Goal: Transaction & Acquisition: Purchase product/service

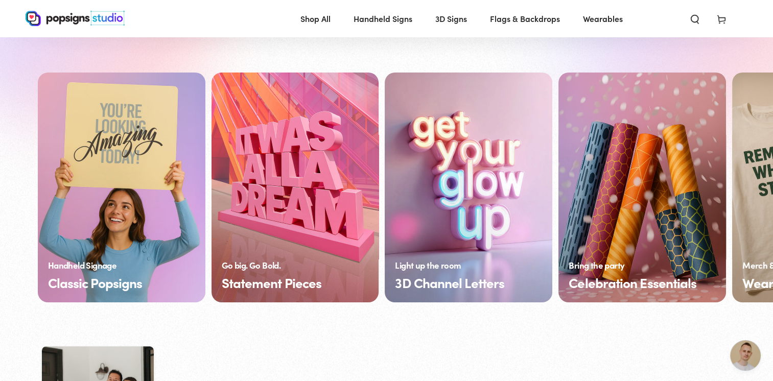
scroll to position [736, 0]
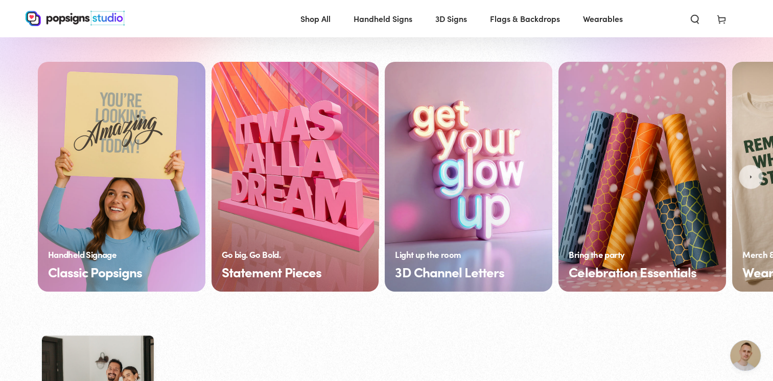
click at [174, 159] on link "Classic Popsigns" at bounding box center [122, 177] width 168 height 230
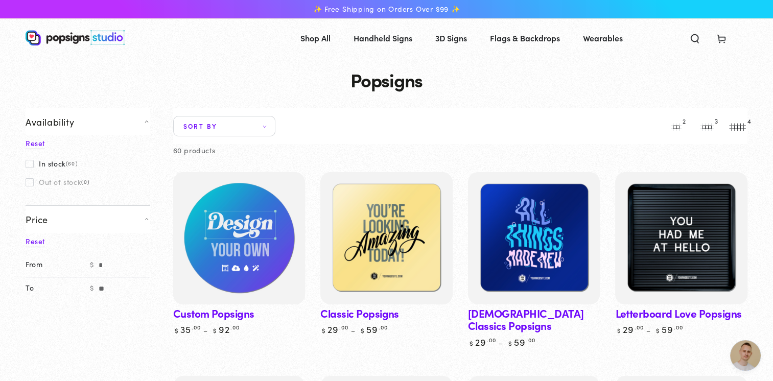
click at [257, 240] on img at bounding box center [239, 238] width 136 height 136
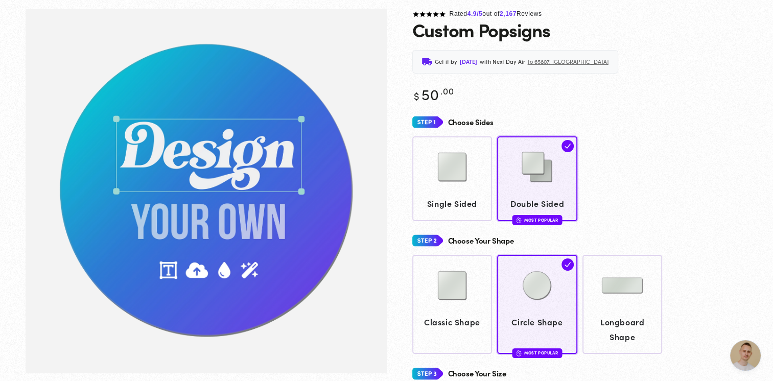
scroll to position [76, 0]
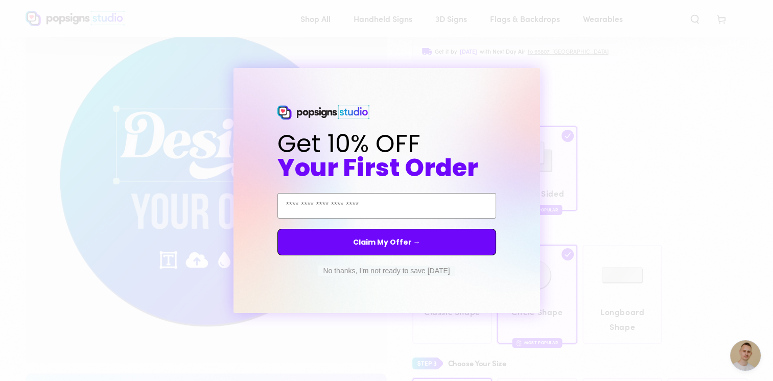
click at [403, 272] on button "No thanks, I'm not ready to save today" at bounding box center [386, 271] width 137 height 10
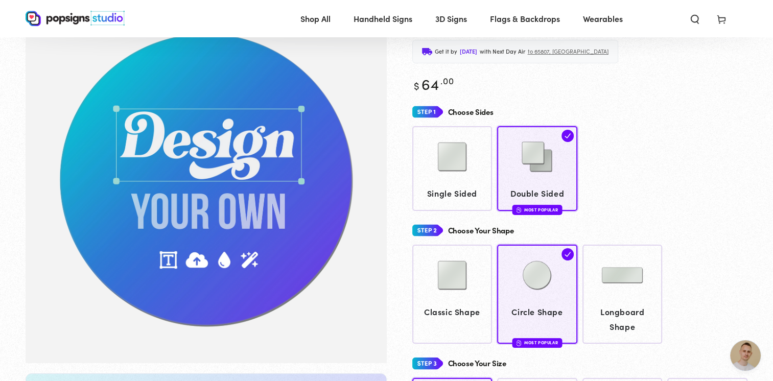
click at [247, 166] on img "Gallery Viewer" at bounding box center [206, 180] width 361 height 365
click at [443, 170] on img at bounding box center [452, 156] width 51 height 51
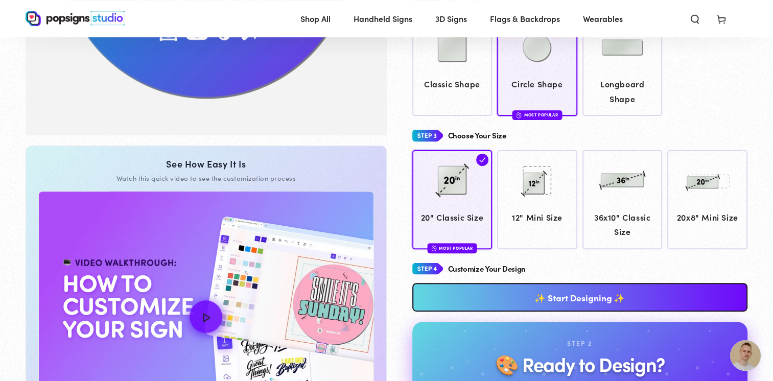
scroll to position [306, 0]
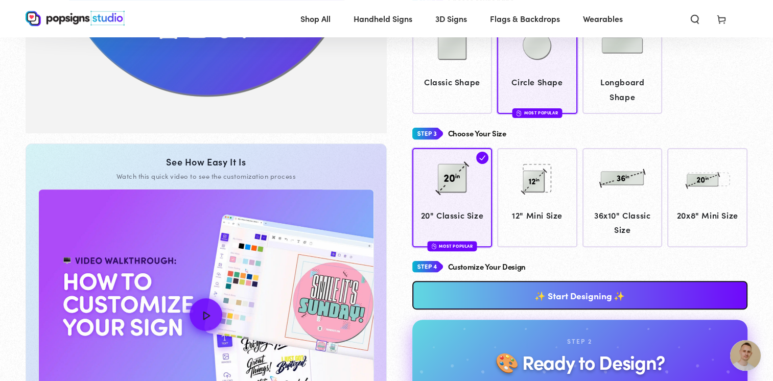
click at [593, 288] on link "✨ Start Designing ✨" at bounding box center [581, 295] width 336 height 29
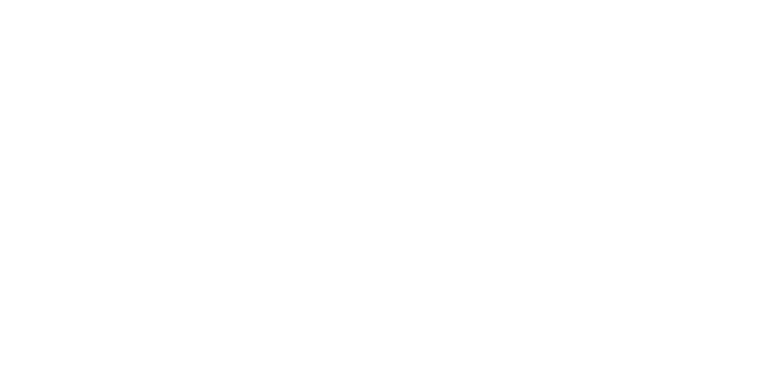
scroll to position [0, 0]
type textarea "An ancient tree with a door leading to a magical world"
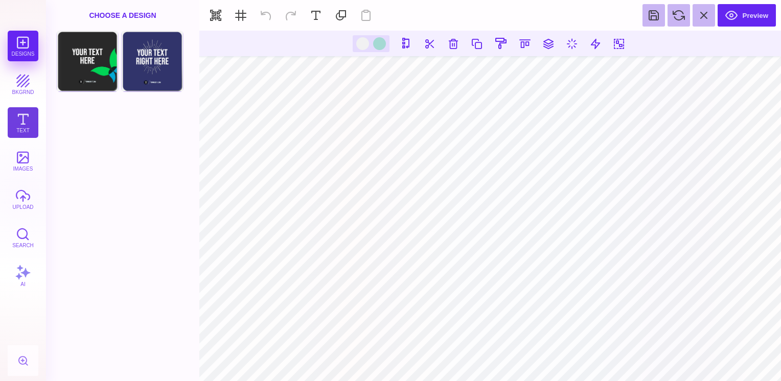
click at [31, 123] on button "Text" at bounding box center [23, 122] width 31 height 31
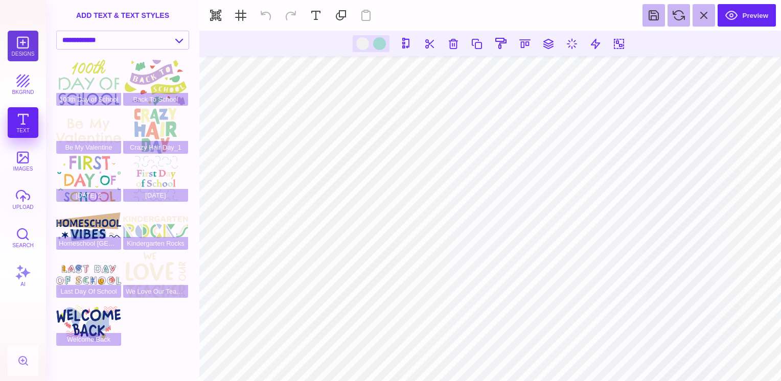
click at [24, 50] on button "Designs" at bounding box center [23, 46] width 31 height 31
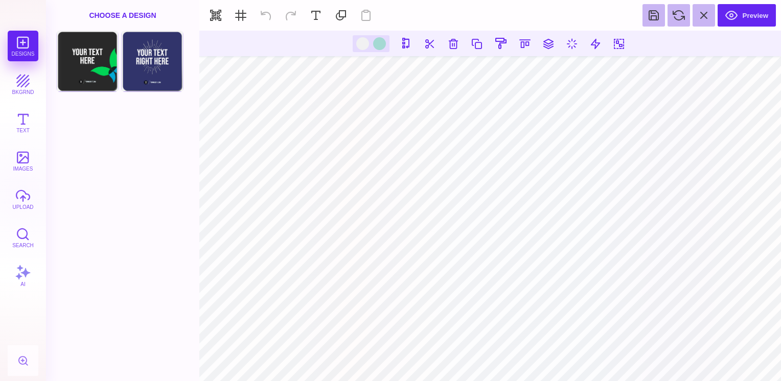
click at [33, 45] on div "Designs bkgrnd Text images upload Search AI" at bounding box center [23, 206] width 46 height 351
click at [24, 121] on button "Text" at bounding box center [23, 122] width 31 height 31
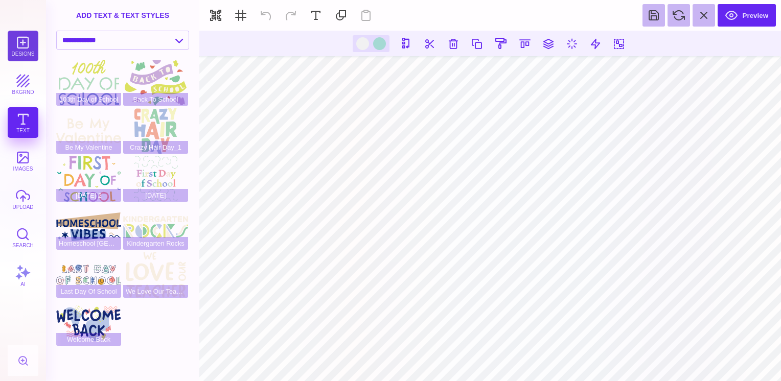
click at [28, 47] on button "Designs" at bounding box center [23, 46] width 31 height 31
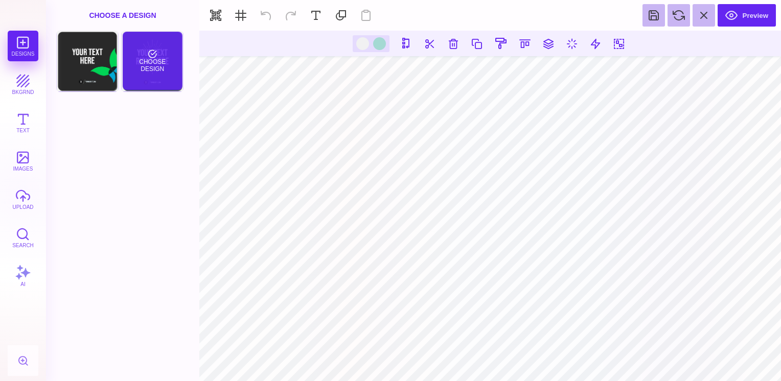
click at [165, 62] on div "Choose Design" at bounding box center [153, 61] width 60 height 58
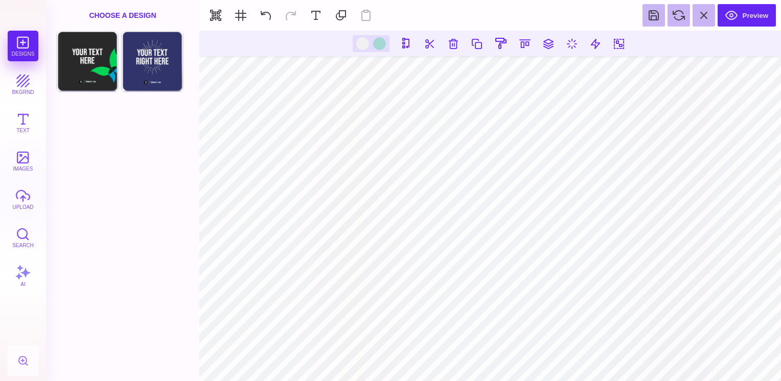
type input "#FFFFFF"
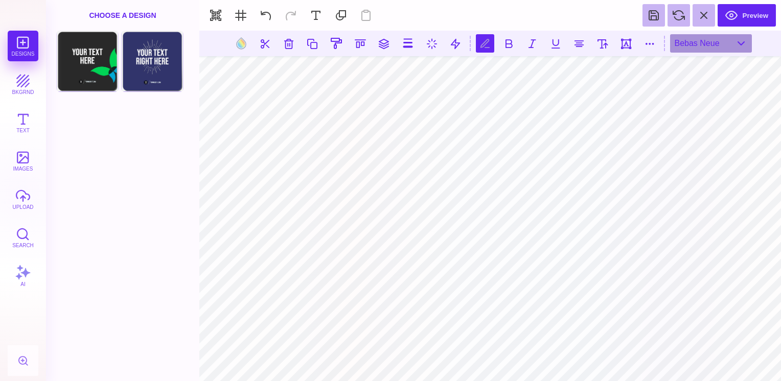
type textarea "*"
type textarea "**********"
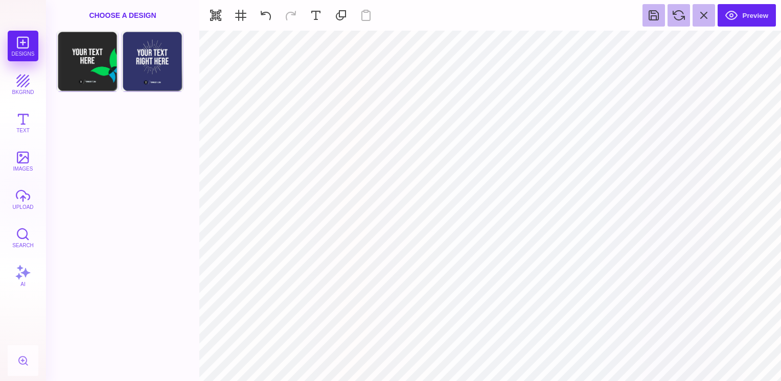
type input "#E7F3F5"
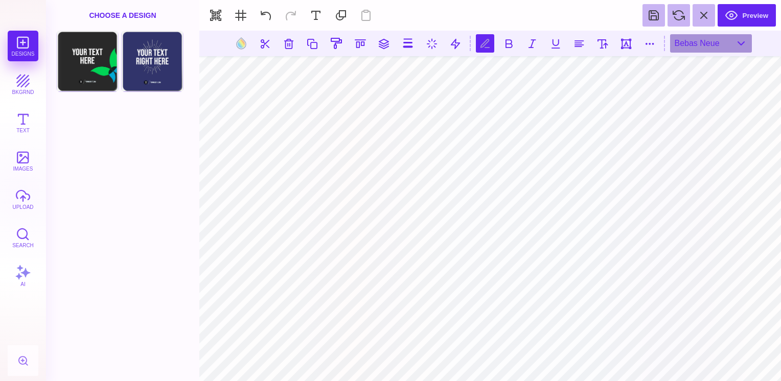
scroll to position [0, 1]
type textarea "*"
type textarea "**********"
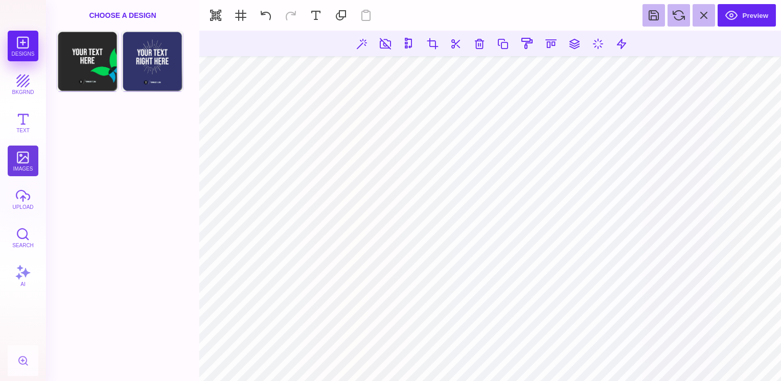
click at [23, 161] on button "images" at bounding box center [23, 161] width 31 height 31
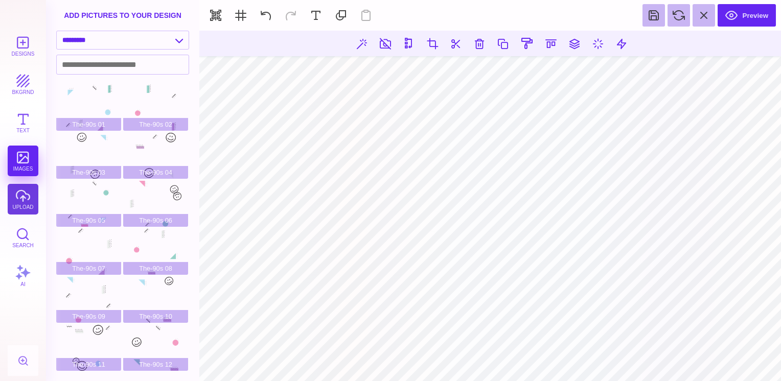
click at [23, 204] on button "upload" at bounding box center [23, 199] width 31 height 31
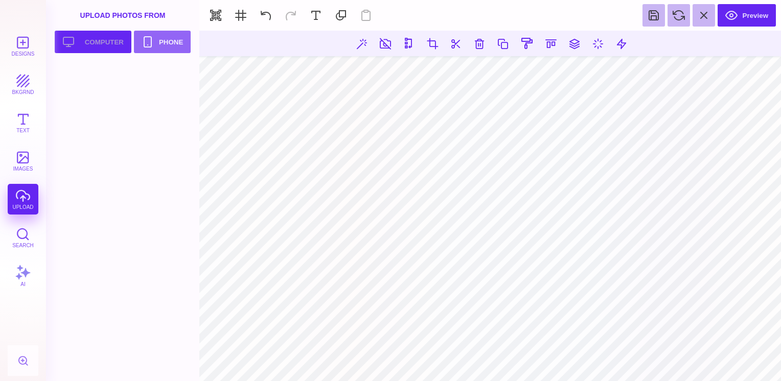
click at [112, 42] on button "Upload your artwork Computer" at bounding box center [93, 42] width 77 height 22
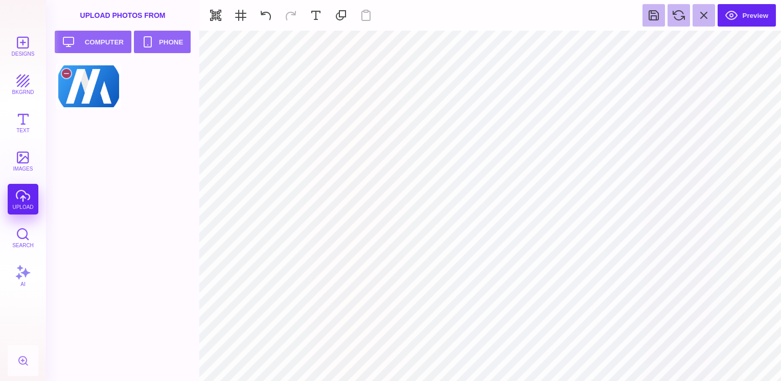
type input "#E7F3F5"
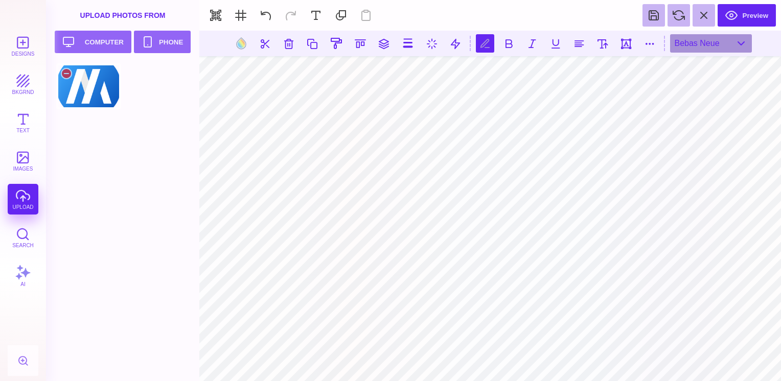
type textarea "**********"
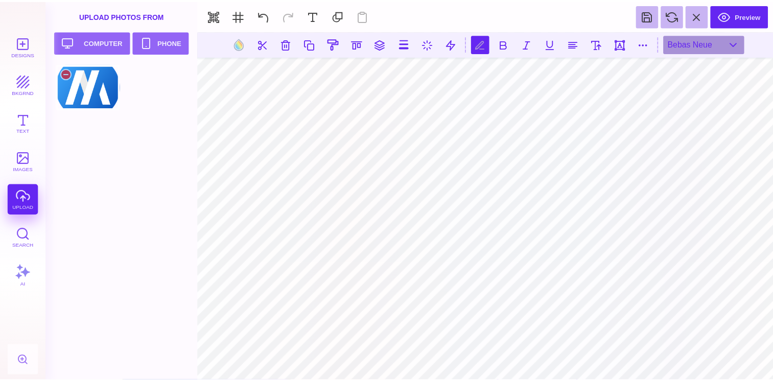
scroll to position [0, 0]
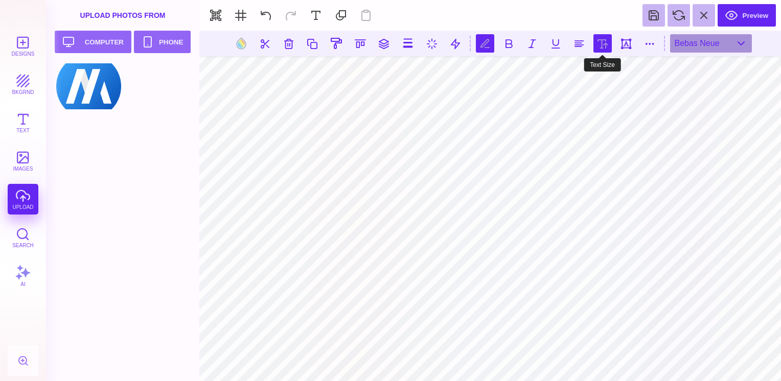
click at [601, 50] on button at bounding box center [602, 43] width 18 height 18
type input "**"
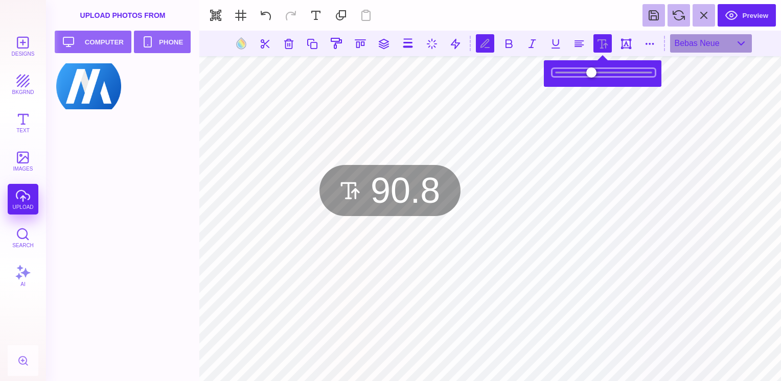
drag, startPoint x: 589, startPoint y: 75, endPoint x: 618, endPoint y: 74, distance: 28.6
type input "****"
click at [618, 74] on input "range" at bounding box center [604, 72] width 102 height 7
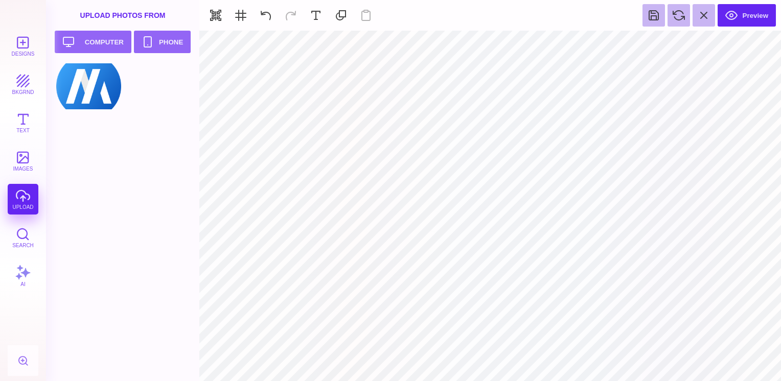
type input "#000000"
click at [656, 17] on button at bounding box center [654, 15] width 22 height 22
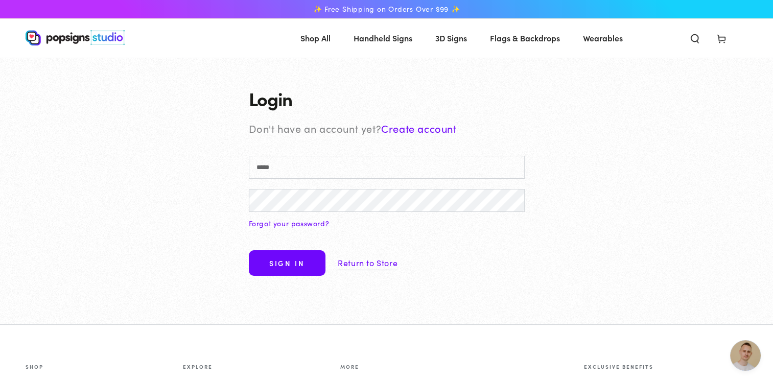
click at [418, 132] on link "Create account" at bounding box center [418, 128] width 75 height 14
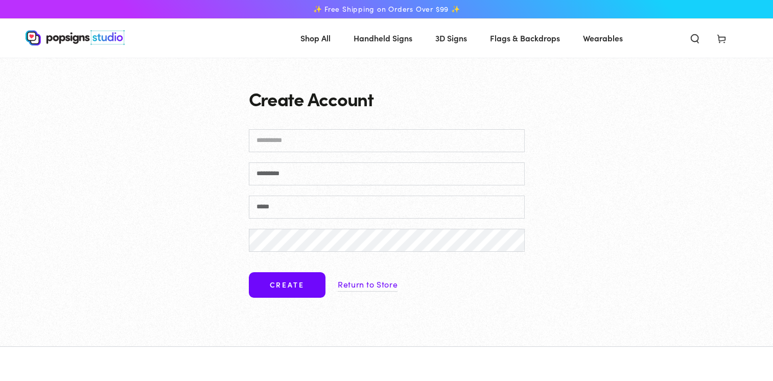
click at [388, 144] on input "First name" at bounding box center [387, 140] width 276 height 23
type input "*****"
type input "******"
type input "**********"
click at [292, 290] on button "Create" at bounding box center [287, 285] width 77 height 26
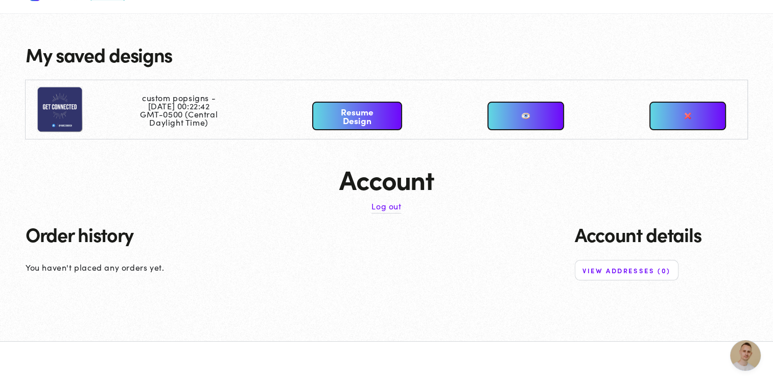
scroll to position [51, 0]
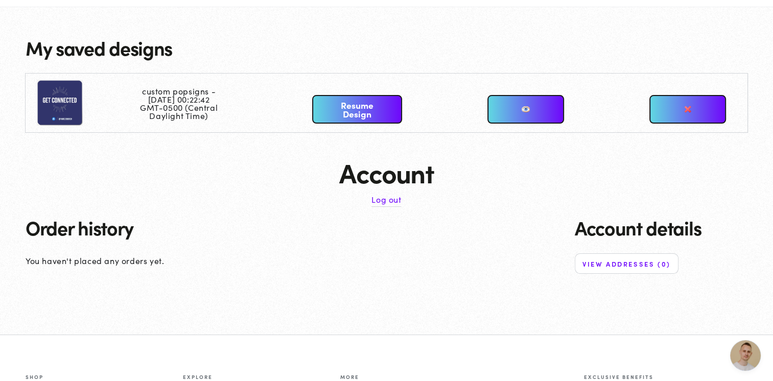
click at [365, 113] on link "Resume Design" at bounding box center [357, 109] width 90 height 29
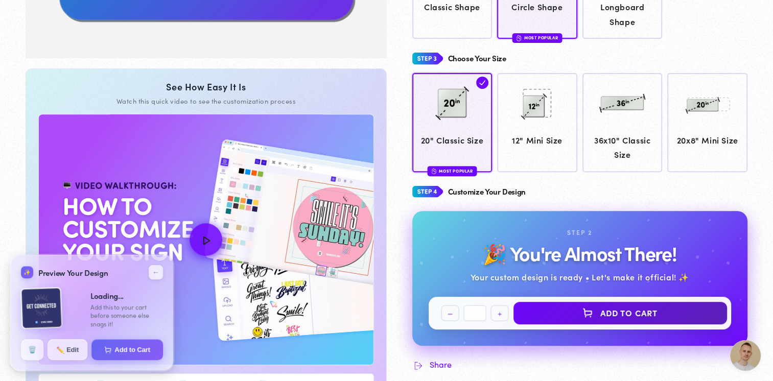
type input "**********"
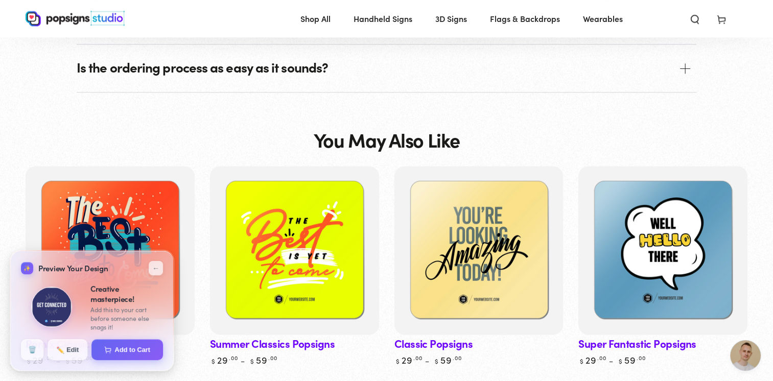
scroll to position [1433, 0]
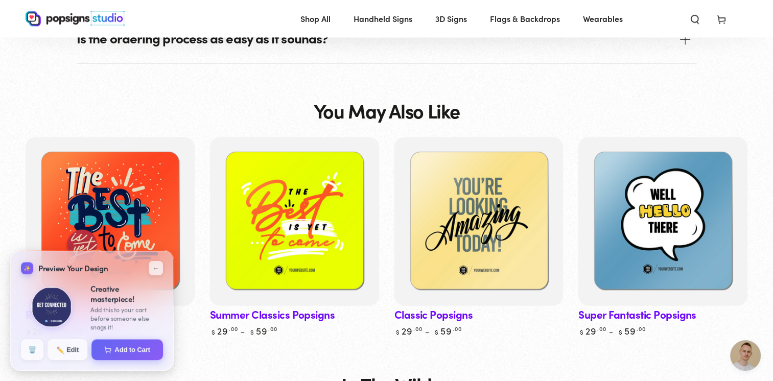
click at [57, 306] on img at bounding box center [51, 307] width 41 height 41
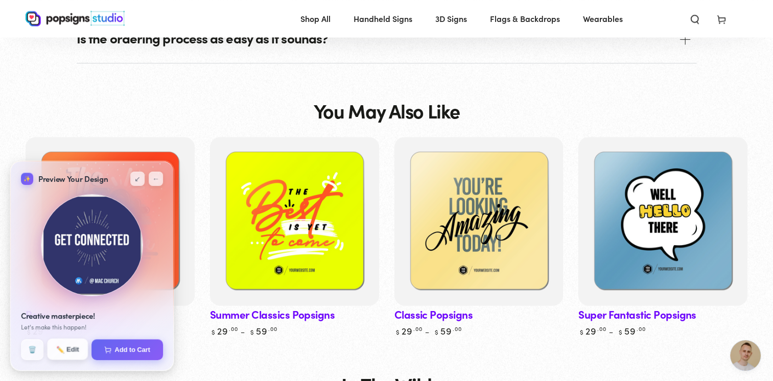
click at [72, 351] on button "✏️ Edit" at bounding box center [67, 349] width 41 height 21
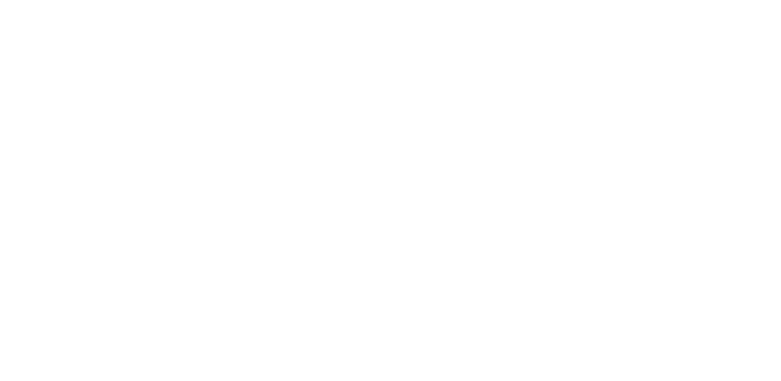
scroll to position [0, 0]
type textarea "An ancient tree with a door leading to a magical world"
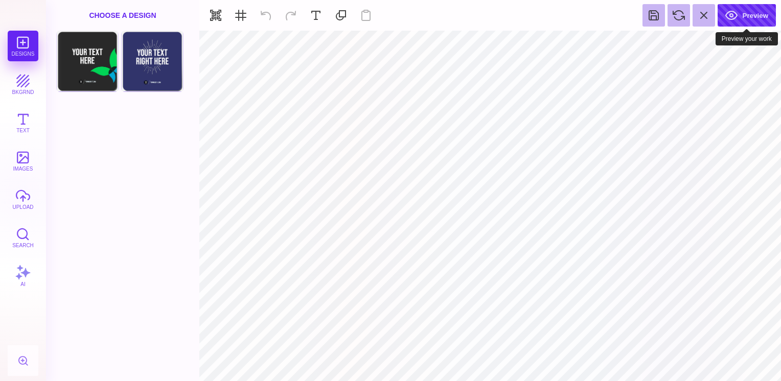
click at [747, 19] on button "Preview" at bounding box center [747, 15] width 58 height 22
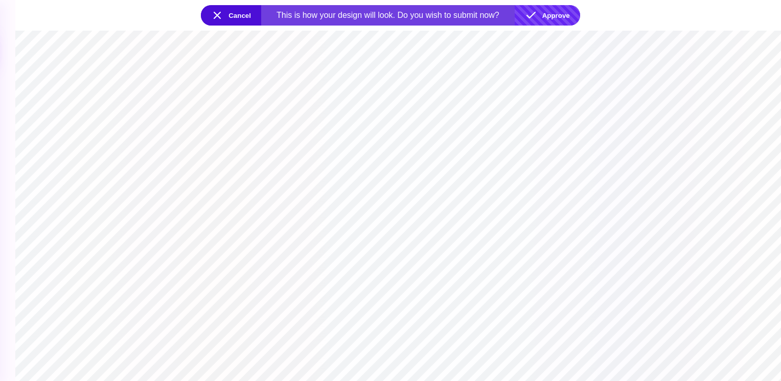
click at [557, 17] on button "Approve" at bounding box center [547, 15] width 65 height 20
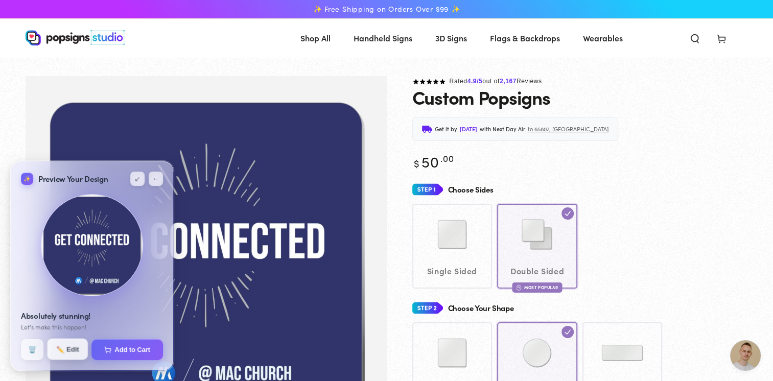
click at [68, 352] on button "✏️ Edit" at bounding box center [67, 349] width 41 height 21
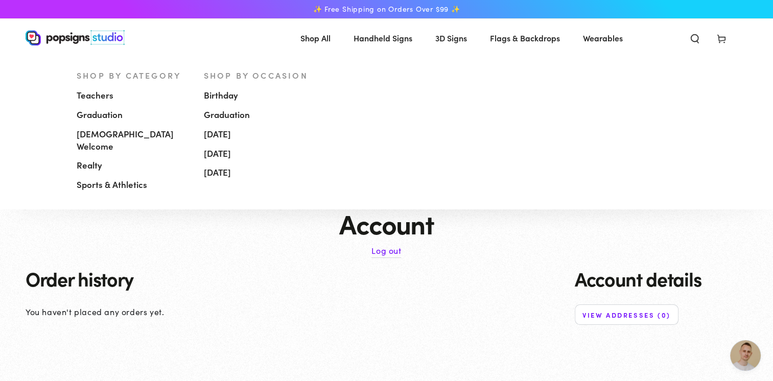
click at [384, 42] on span "Handheld Signs" at bounding box center [383, 38] width 59 height 15
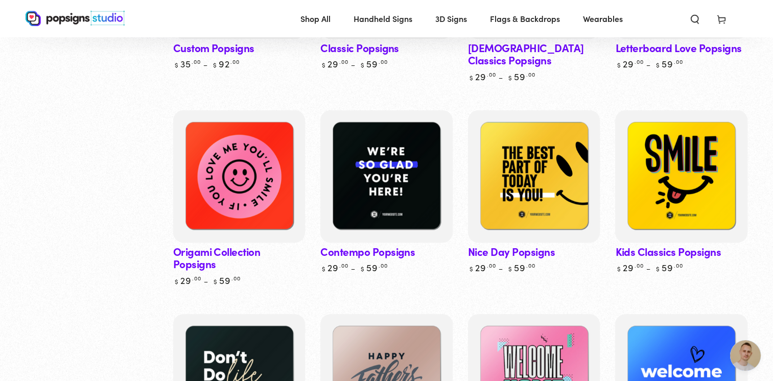
scroll to position [288, 0]
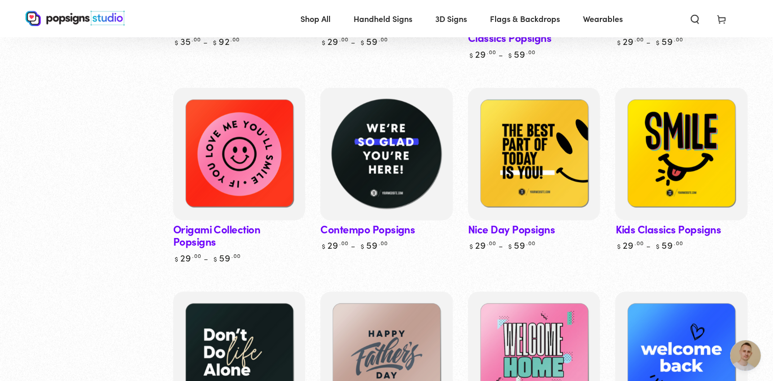
click at [382, 171] on img at bounding box center [386, 154] width 136 height 136
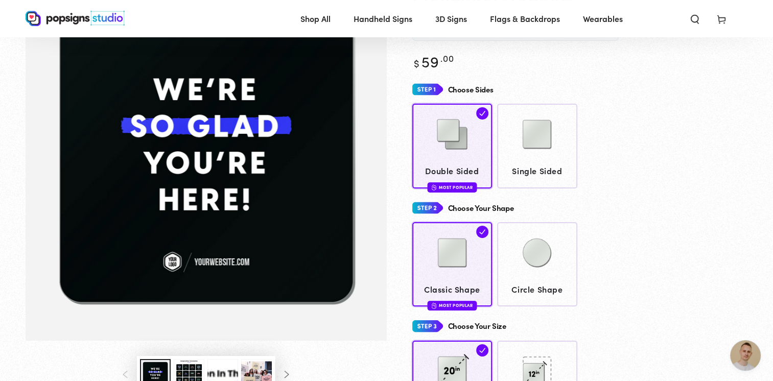
scroll to position [72, 0]
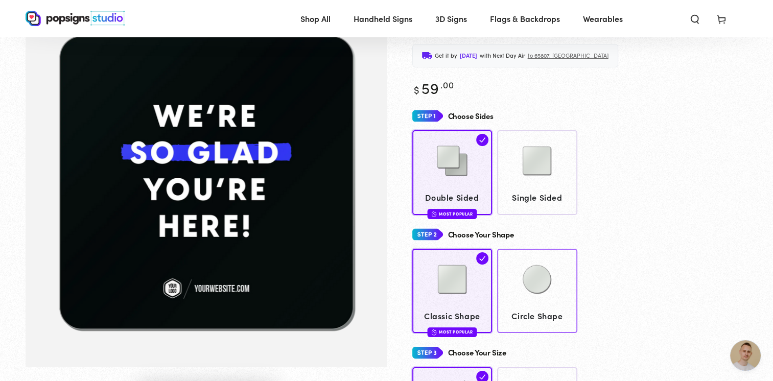
click at [542, 278] on img at bounding box center [537, 279] width 51 height 51
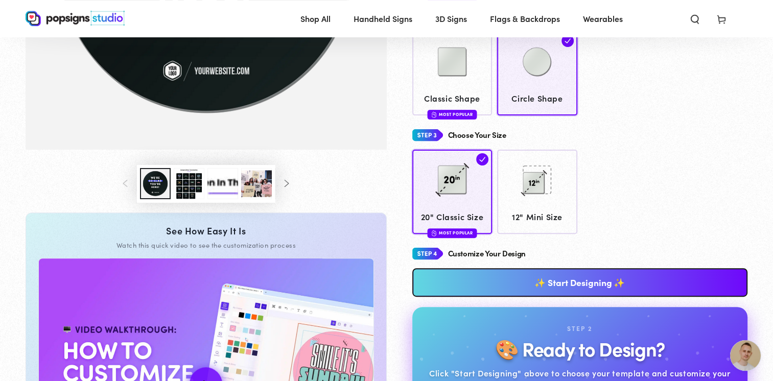
scroll to position [260, 0]
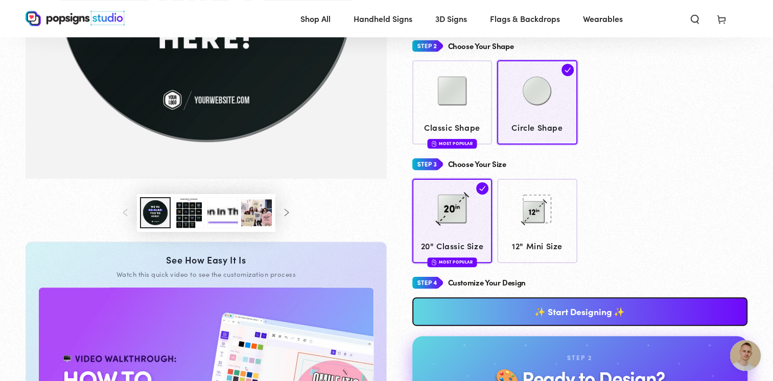
click at [592, 310] on link "✨ Start Designing ✨" at bounding box center [581, 312] width 336 height 29
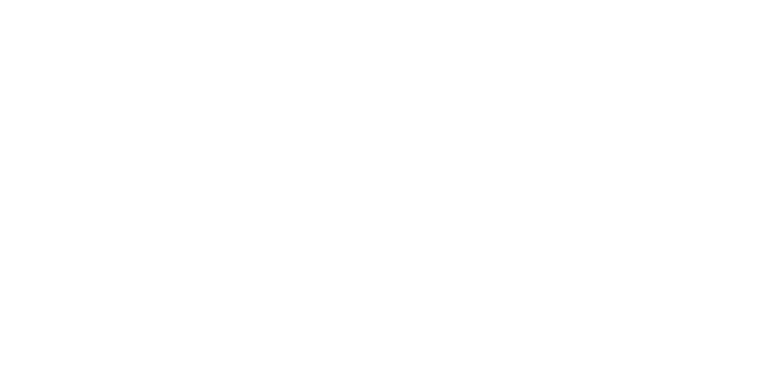
scroll to position [0, 0]
type textarea "An ancient tree with a door leading to a magical world"
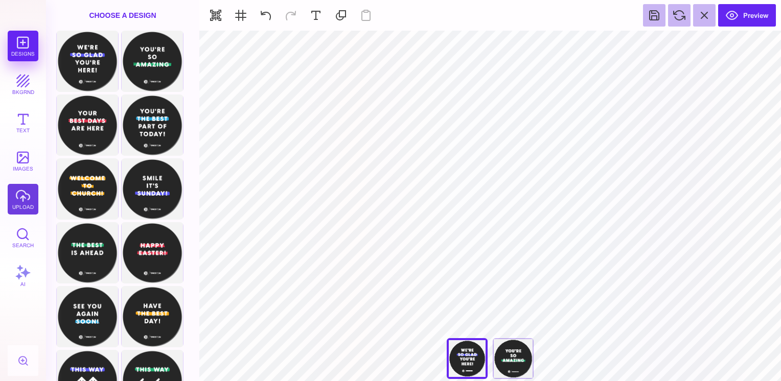
click at [30, 203] on button "upload" at bounding box center [23, 199] width 31 height 31
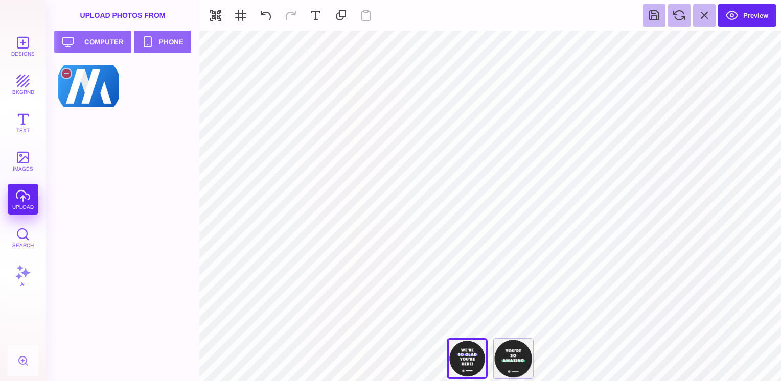
type input "#000000"
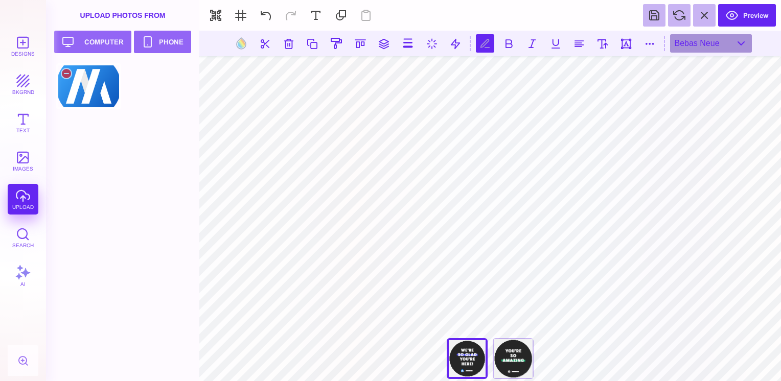
type textarea "*"
type textarea "**********"
click at [602, 47] on button at bounding box center [602, 43] width 18 height 18
type input "**"
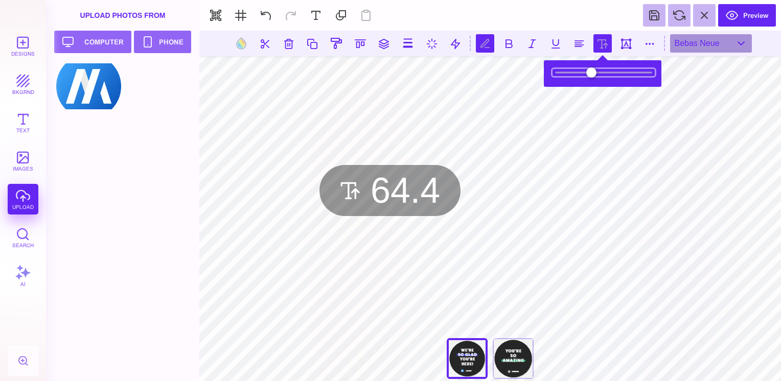
drag, startPoint x: 587, startPoint y: 75, endPoint x: 600, endPoint y: 77, distance: 12.9
type input "****"
click at [600, 76] on input "range" at bounding box center [604, 72] width 102 height 7
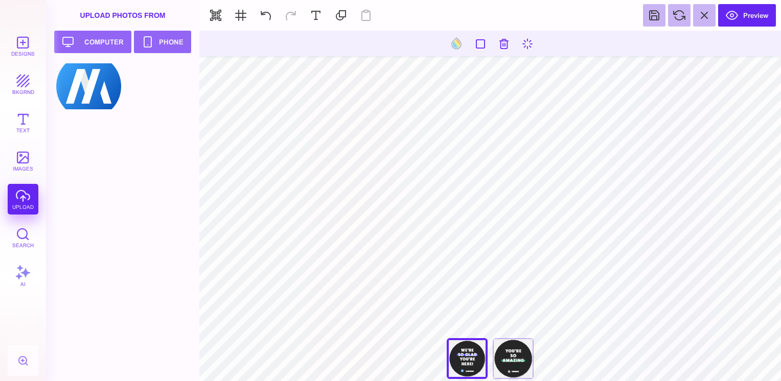
type input "#FFFFFF"
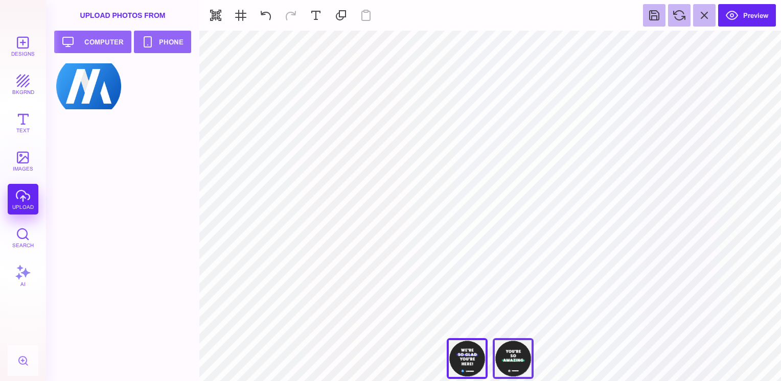
click at [521, 359] on div "You're So Amazing" at bounding box center [513, 358] width 41 height 41
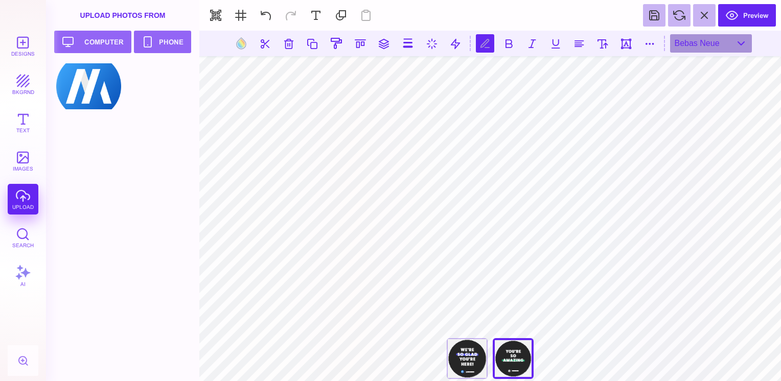
scroll to position [0, 1]
type textarea "**********"
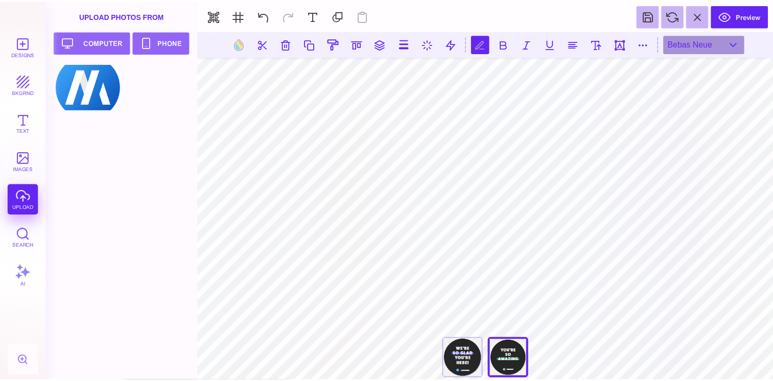
scroll to position [0, 2]
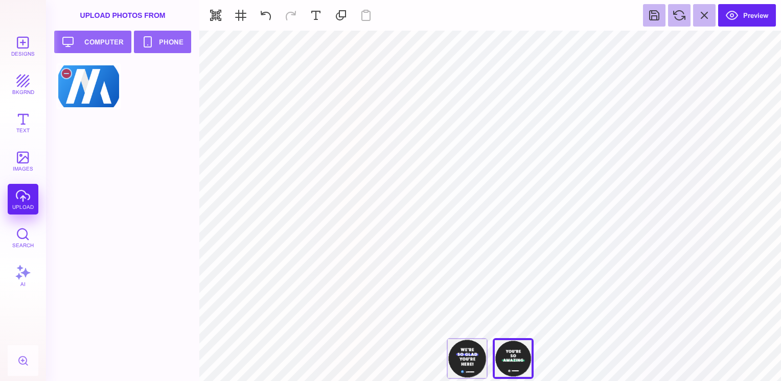
click at [90, 85] on div at bounding box center [88, 86] width 65 height 46
type input "#FFFFFF"
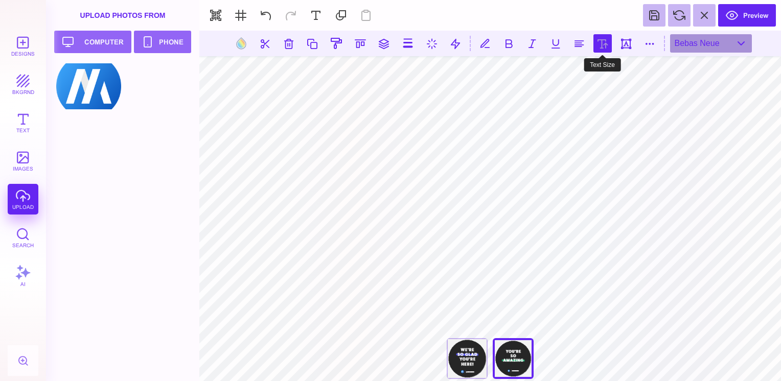
click at [601, 43] on button at bounding box center [602, 43] width 18 height 18
type input "**"
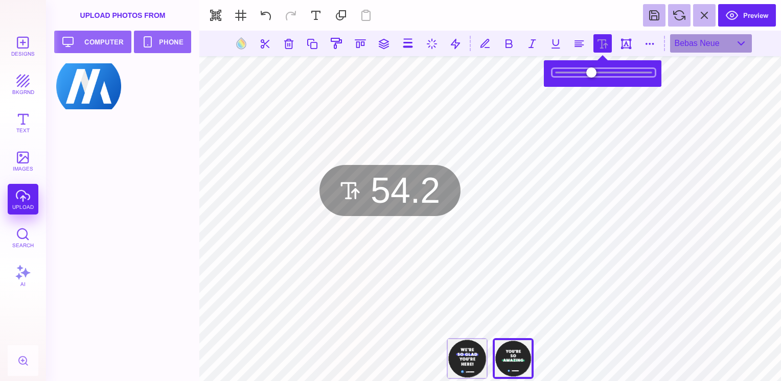
type input "****"
click at [593, 76] on input "range" at bounding box center [604, 72] width 102 height 7
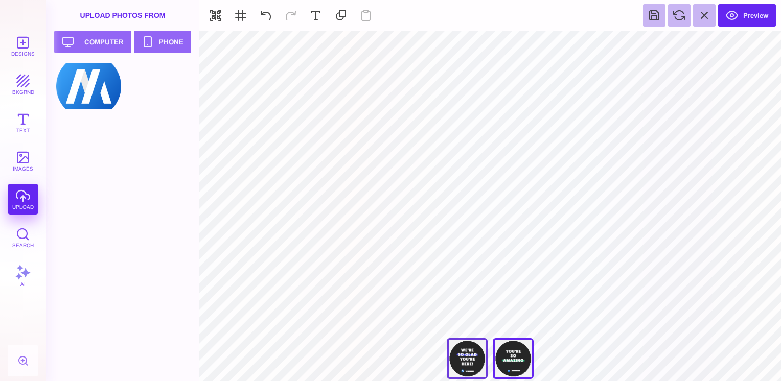
click at [465, 358] on div "We're So Glad You're Here" at bounding box center [467, 358] width 41 height 41
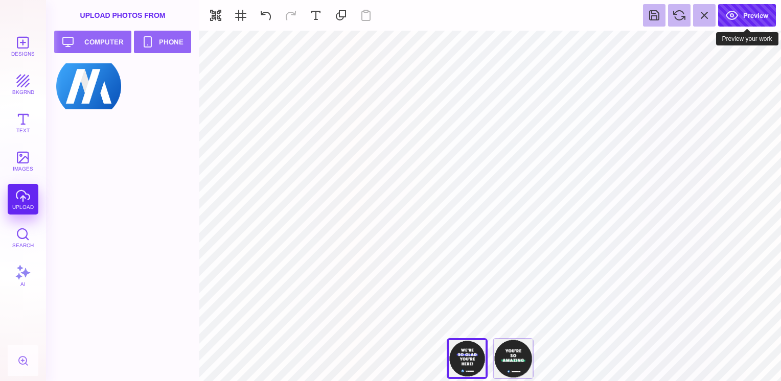
click at [750, 11] on button "Preview" at bounding box center [747, 15] width 58 height 22
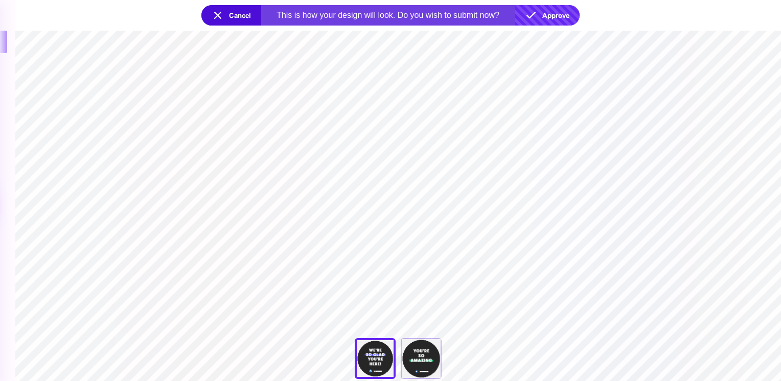
click at [558, 16] on button "Approve" at bounding box center [547, 15] width 65 height 20
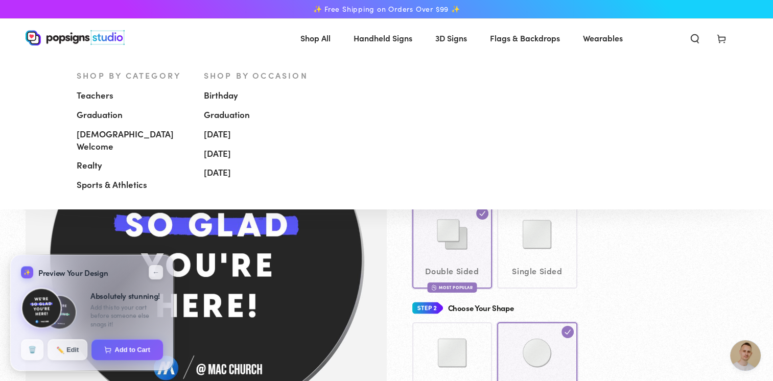
click at [115, 138] on span "[DEMOGRAPHIC_DATA] Welcome" at bounding box center [133, 140] width 112 height 25
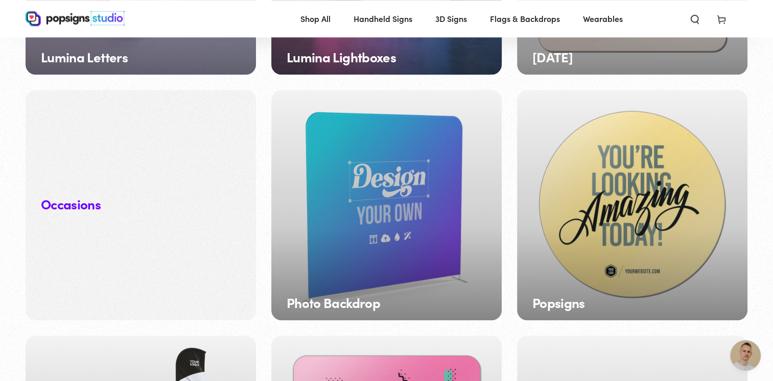
scroll to position [1014, 0]
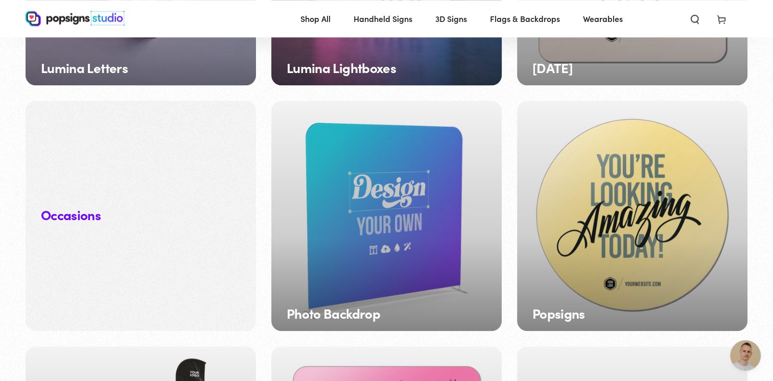
click at [681, 240] on div "Popsigns" at bounding box center [632, 216] width 231 height 231
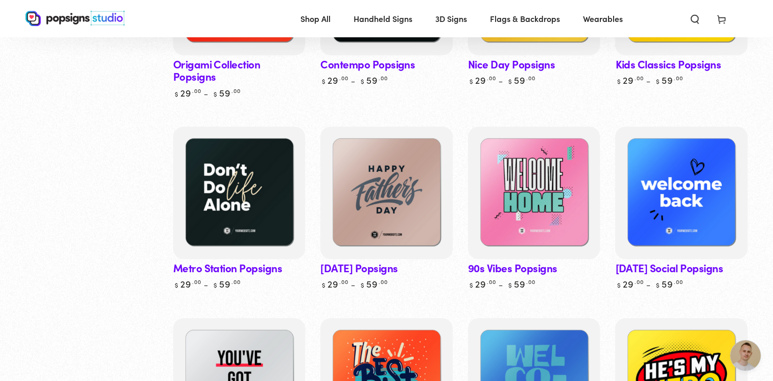
scroll to position [448, 0]
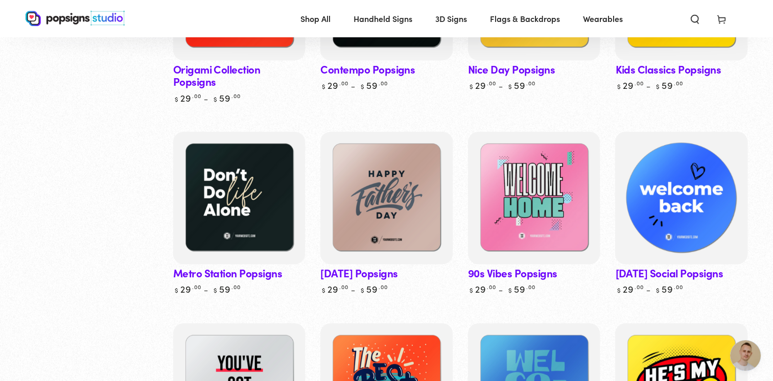
click at [693, 194] on img at bounding box center [681, 198] width 136 height 136
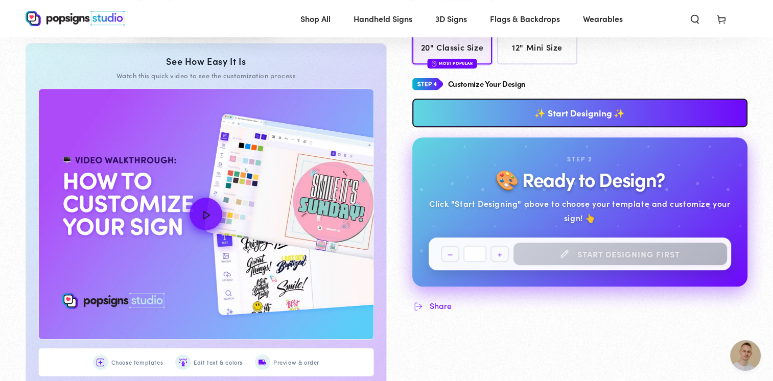
scroll to position [468, 0]
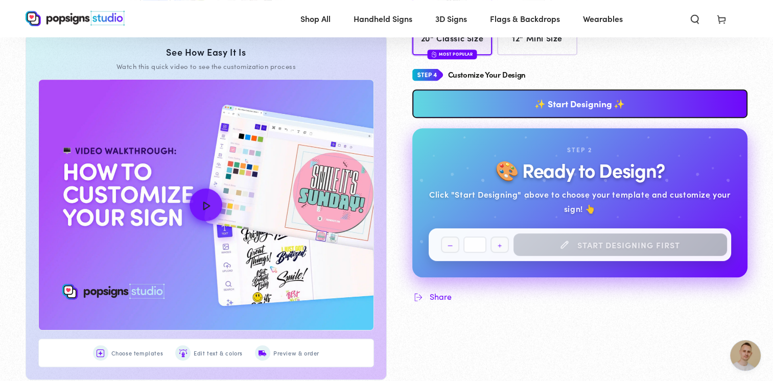
click at [596, 102] on link "✨ Start Designing ✨" at bounding box center [581, 103] width 336 height 29
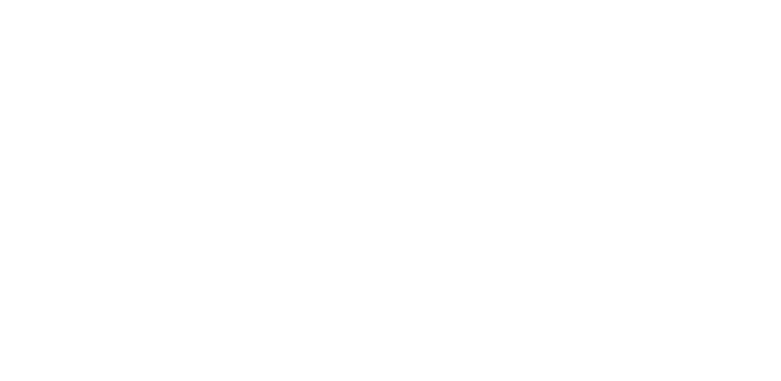
scroll to position [0, 0]
type textarea "An ancient tree with a door leading to a magical world"
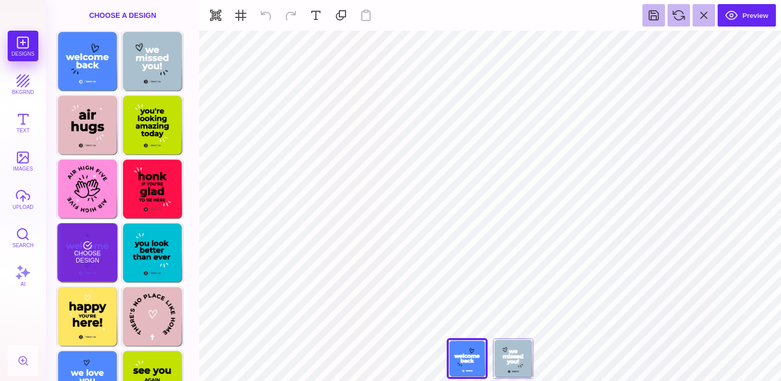
click at [100, 244] on div "Choose Design" at bounding box center [87, 252] width 60 height 58
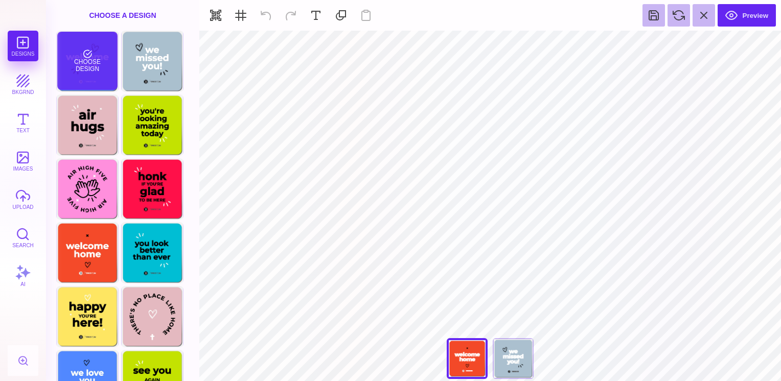
click at [94, 64] on div "Choose Design" at bounding box center [87, 61] width 60 height 58
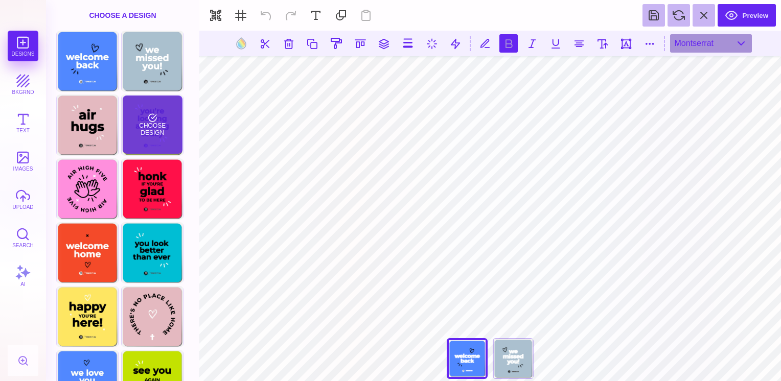
type input "#FFFFFF"
type textarea "******* ****"
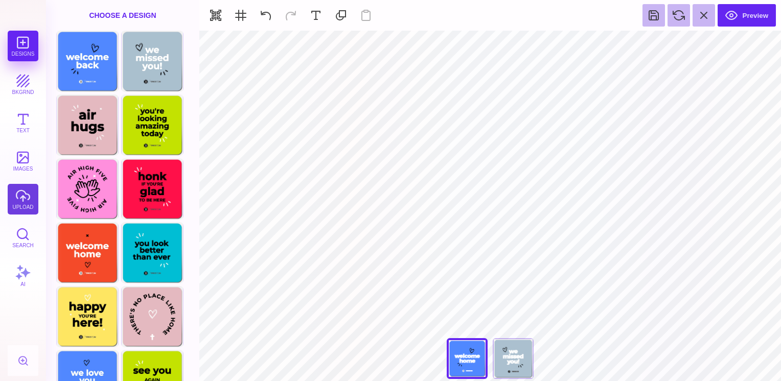
click at [30, 200] on button "upload" at bounding box center [23, 199] width 31 height 31
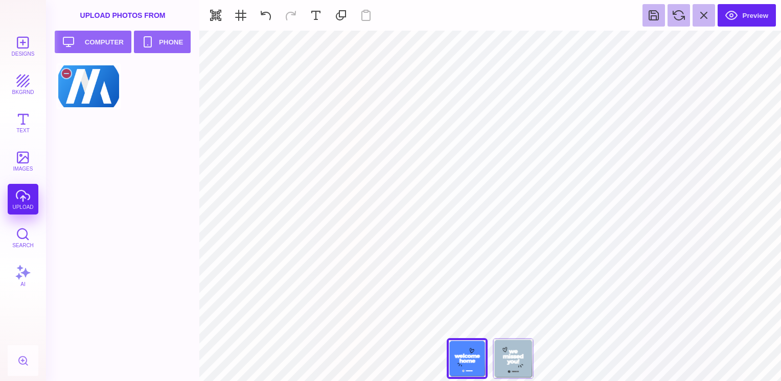
click at [92, 83] on div at bounding box center [88, 86] width 65 height 46
type input "#000000"
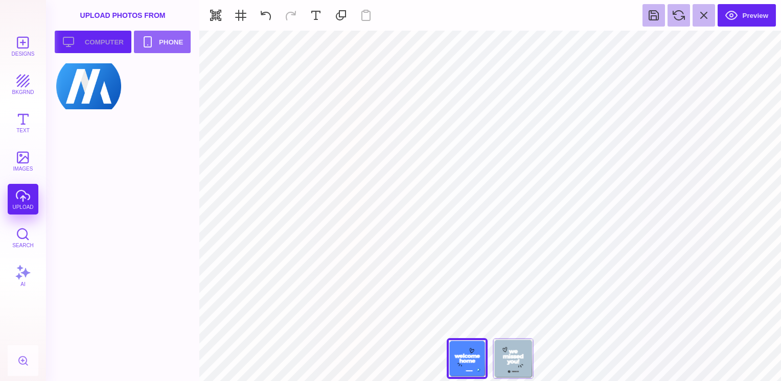
click at [107, 45] on button "Upload your artwork Computer" at bounding box center [93, 42] width 77 height 22
click at [158, 89] on div at bounding box center [155, 86] width 65 height 46
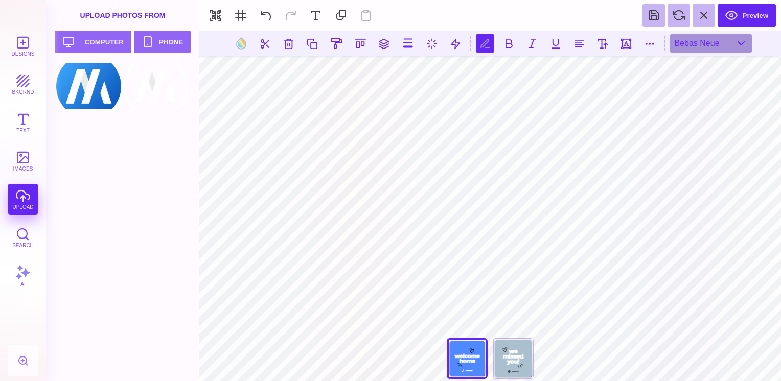
scroll to position [0, 2]
type textarea "**********"
click at [608, 48] on button at bounding box center [602, 43] width 18 height 18
type input "**"
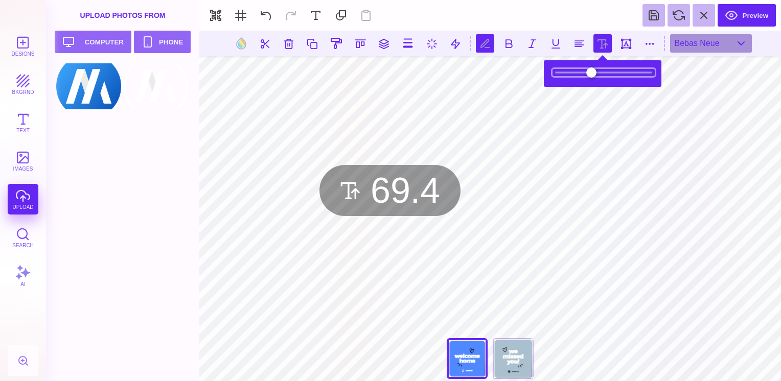
drag, startPoint x: 590, startPoint y: 71, endPoint x: 603, endPoint y: 73, distance: 13.4
type input "****"
click at [603, 73] on input "range" at bounding box center [604, 72] width 102 height 7
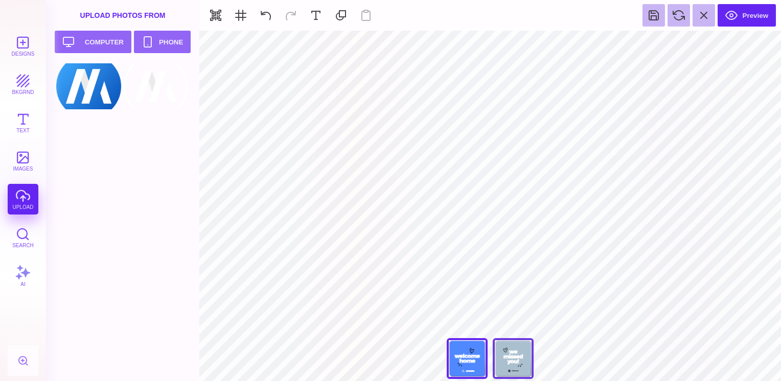
click at [500, 361] on div "We Missed You!" at bounding box center [513, 358] width 41 height 41
type input "#FFFFFF"
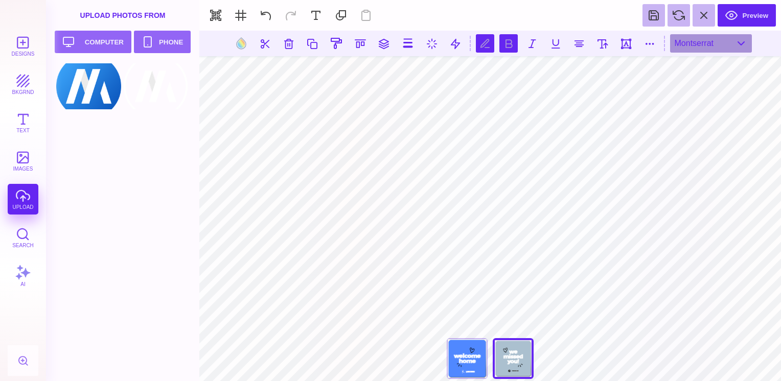
scroll to position [0, 1]
type textarea "********* *****"
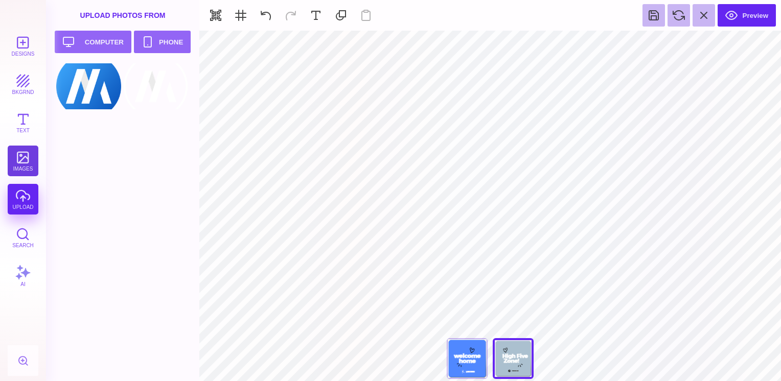
click at [29, 162] on button "images" at bounding box center [23, 161] width 31 height 31
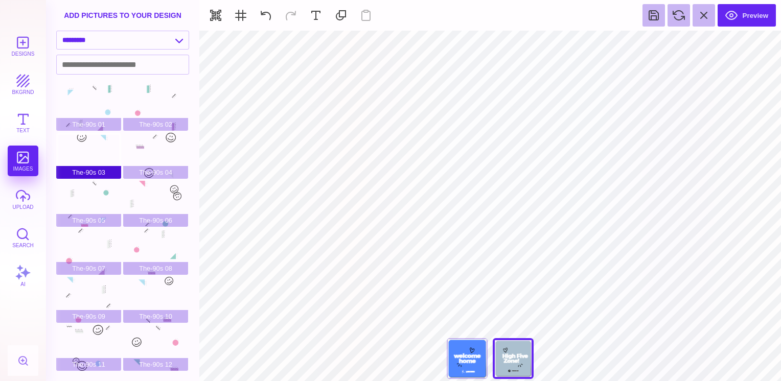
click at [96, 154] on div "The-90s 03" at bounding box center [88, 156] width 65 height 46
type input "#EDEFEF"
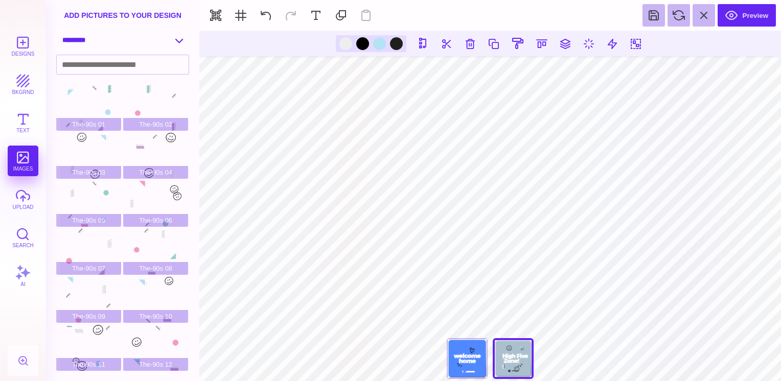
click at [171, 44] on select "**********" at bounding box center [123, 40] width 132 height 18
select select "**********"
click at [57, 31] on select "**********" at bounding box center [123, 40] width 132 height 18
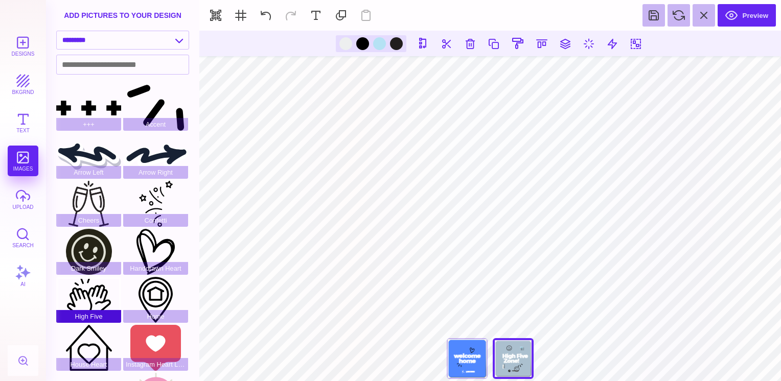
click at [95, 302] on div "High Five" at bounding box center [88, 300] width 65 height 46
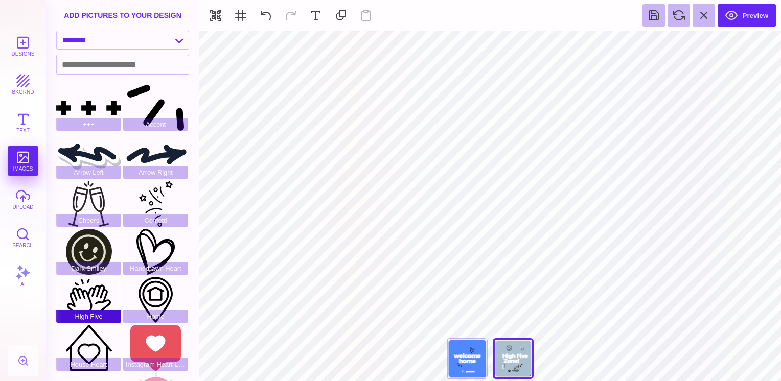
type input "#000000"
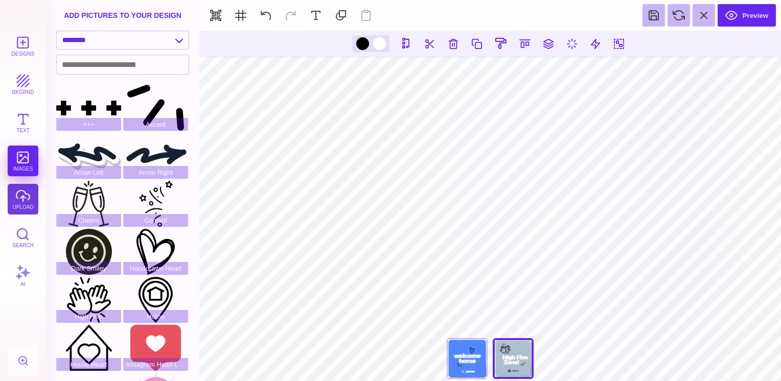
click at [26, 204] on button "upload" at bounding box center [23, 199] width 31 height 31
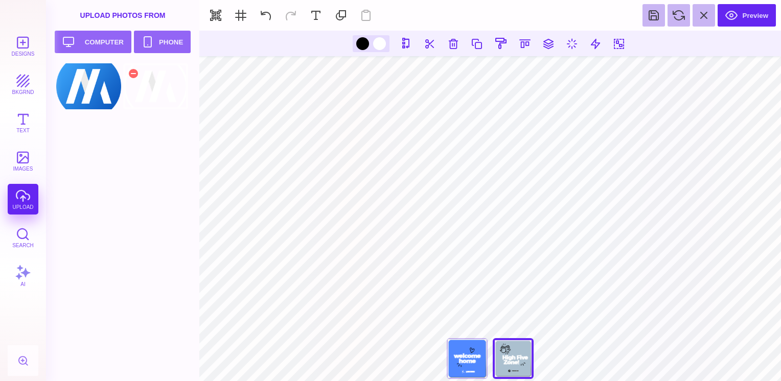
click at [158, 87] on div at bounding box center [155, 86] width 65 height 46
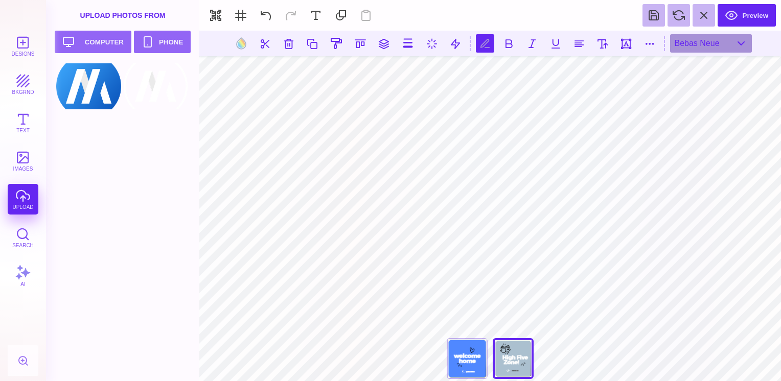
scroll to position [0, 1]
type textarea "*"
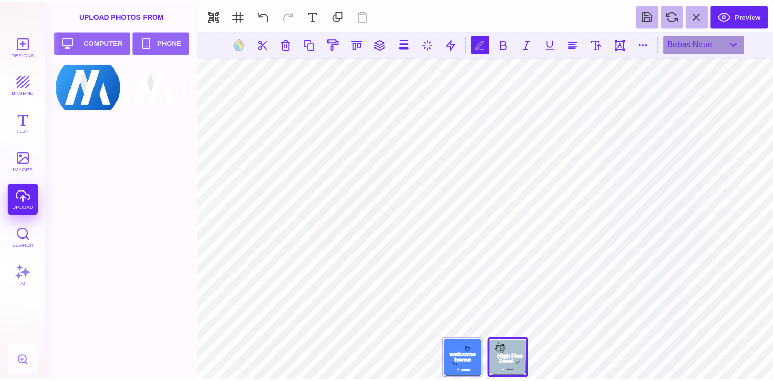
scroll to position [0, 2]
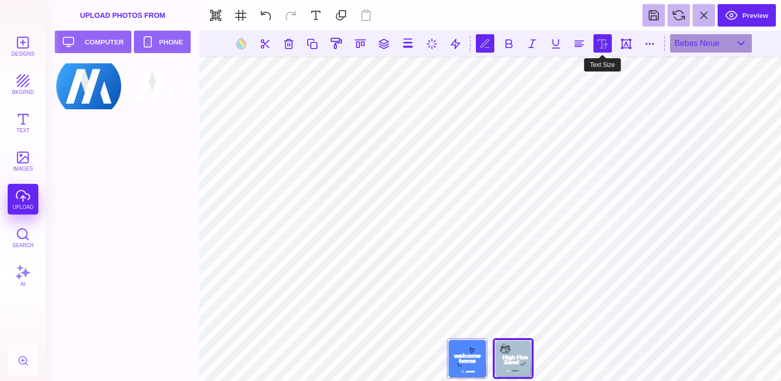
type textarea "**********"
click at [606, 49] on button at bounding box center [602, 43] width 18 height 18
type input "**"
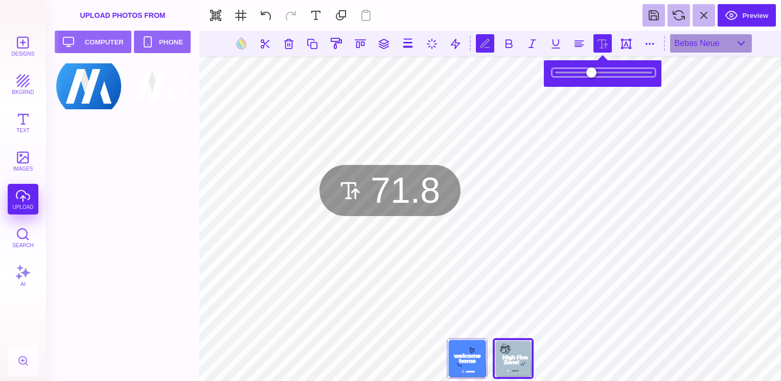
drag, startPoint x: 590, startPoint y: 74, endPoint x: 605, endPoint y: 74, distance: 15.3
type input "****"
click at [605, 74] on input "range" at bounding box center [604, 72] width 102 height 7
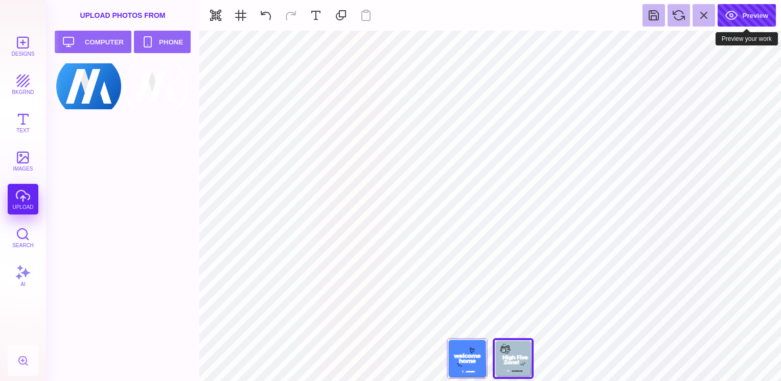
click at [750, 18] on button "Preview" at bounding box center [747, 15] width 58 height 22
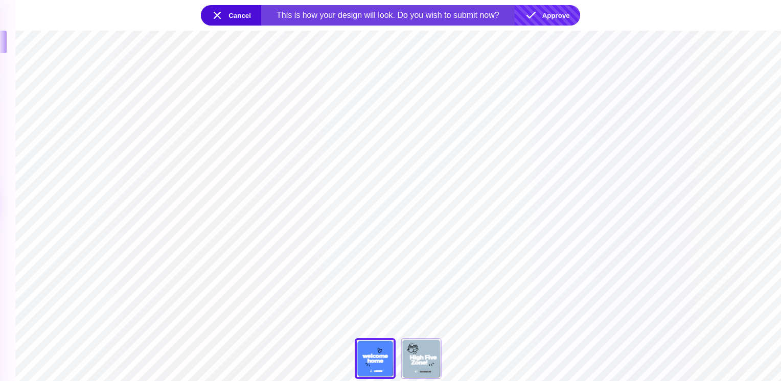
click at [556, 13] on button "Approve" at bounding box center [547, 15] width 65 height 20
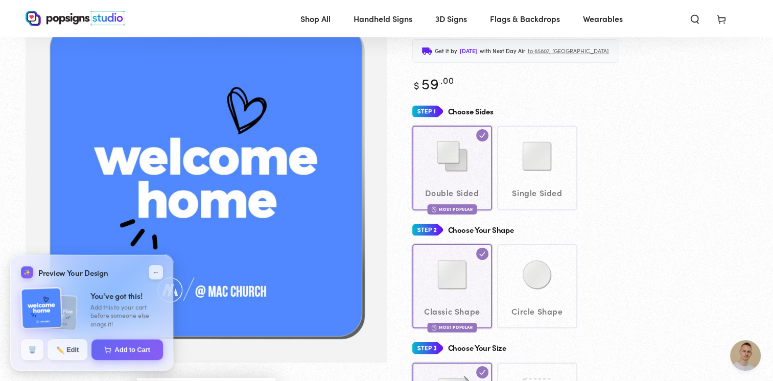
scroll to position [0, 0]
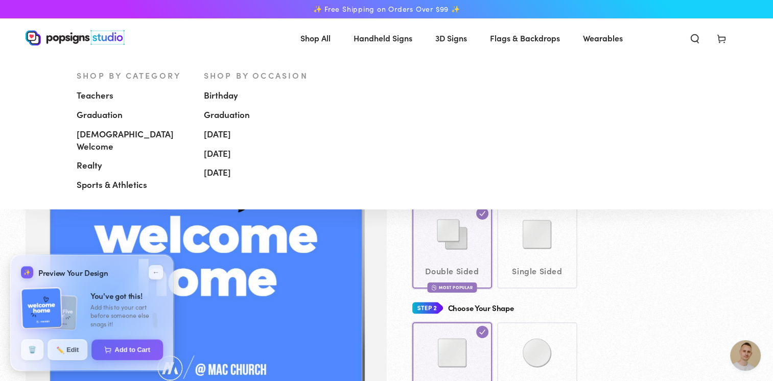
click at [125, 138] on span "[DEMOGRAPHIC_DATA] Welcome" at bounding box center [133, 140] width 112 height 25
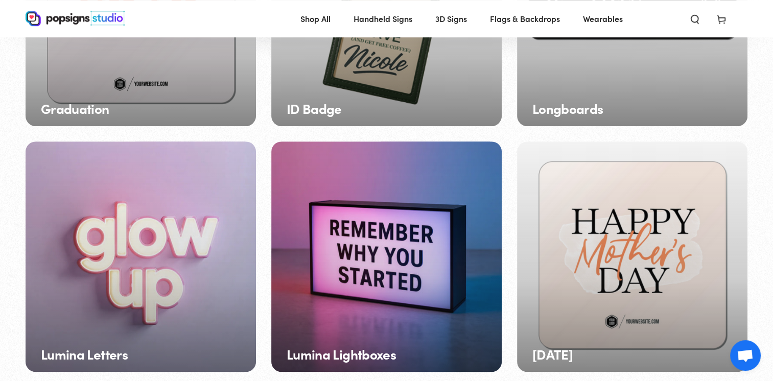
scroll to position [821, 0]
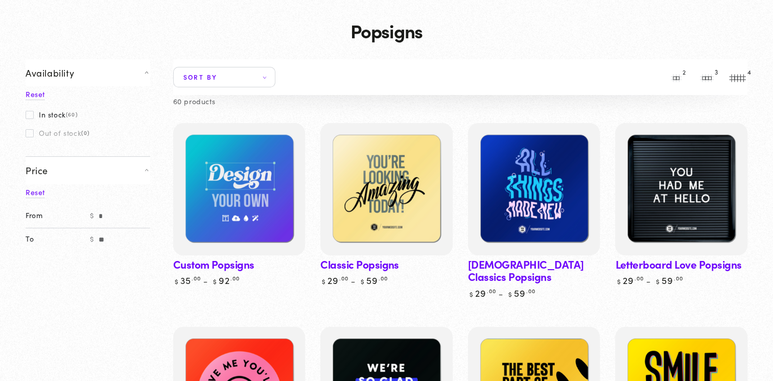
scroll to position [110, 0]
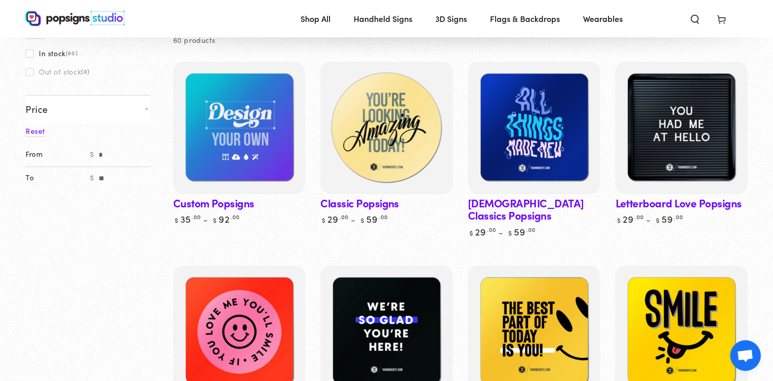
click at [395, 154] on img at bounding box center [386, 128] width 136 height 136
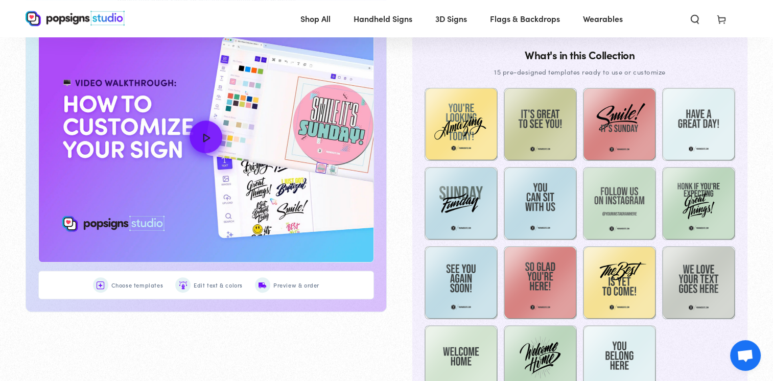
scroll to position [574, 0]
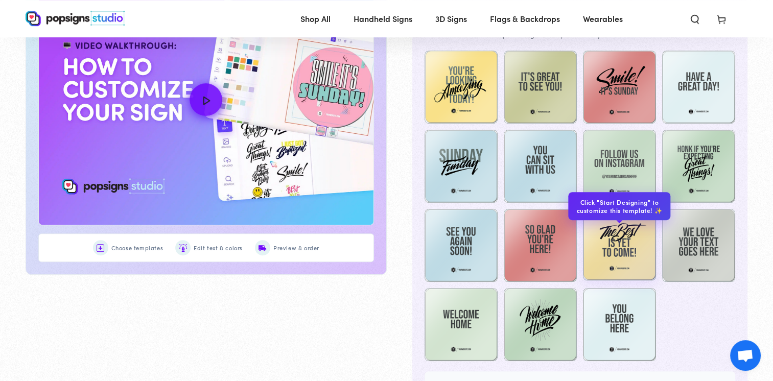
click at [630, 237] on img at bounding box center [619, 244] width 73 height 73
click at [626, 246] on img at bounding box center [619, 244] width 73 height 73
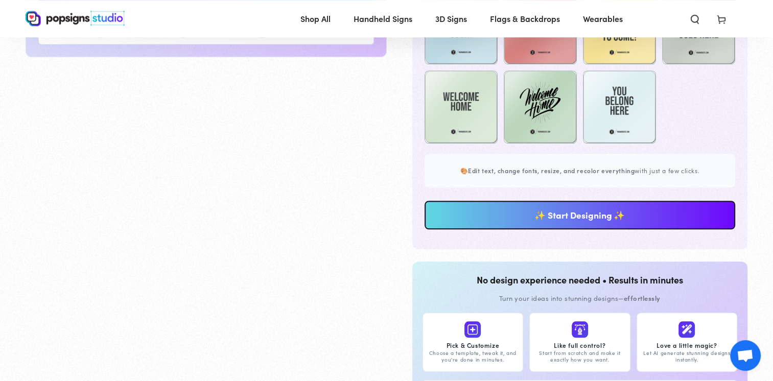
scroll to position [797, 0]
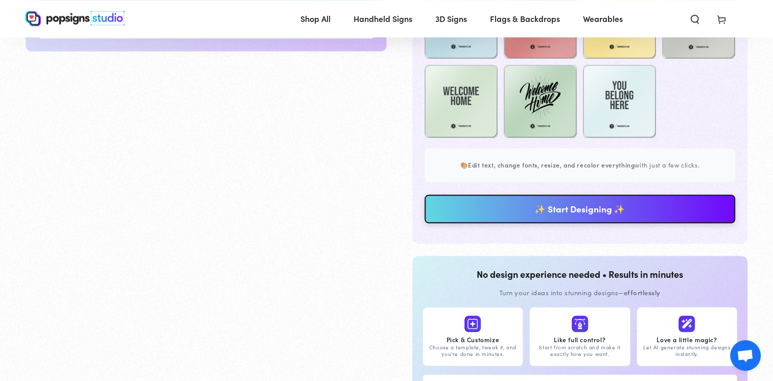
click at [587, 217] on link "✨ Start Designing ✨" at bounding box center [580, 209] width 311 height 29
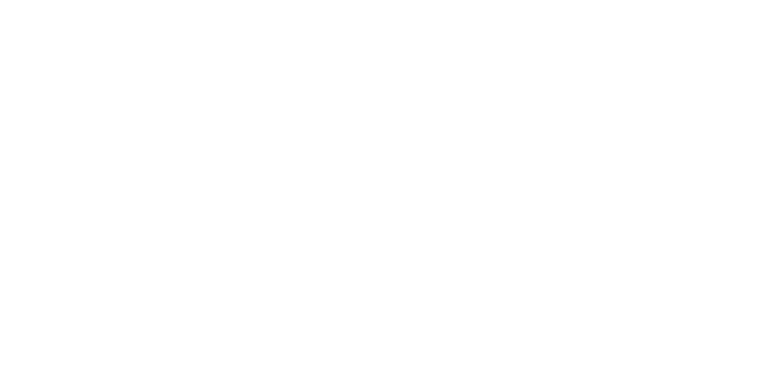
scroll to position [0, 0]
type textarea "An ancient tree with a door leading to a magical world"
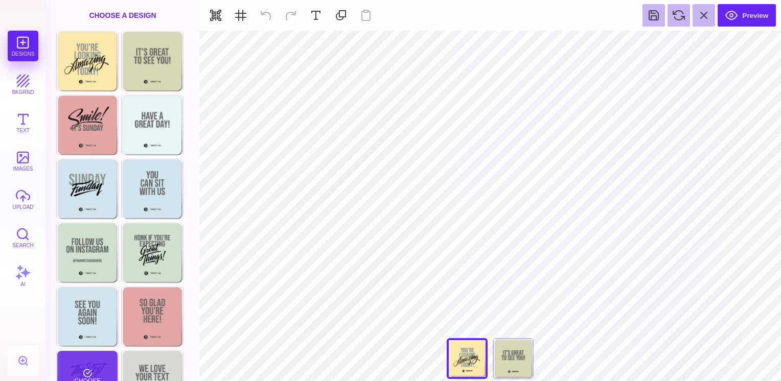
click at [101, 361] on div "Choose Design" at bounding box center [87, 380] width 60 height 58
type input "#000000"
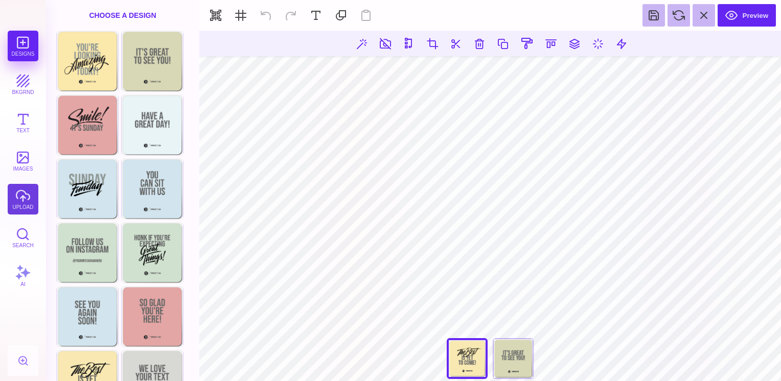
click at [26, 201] on button "upload" at bounding box center [23, 199] width 31 height 31
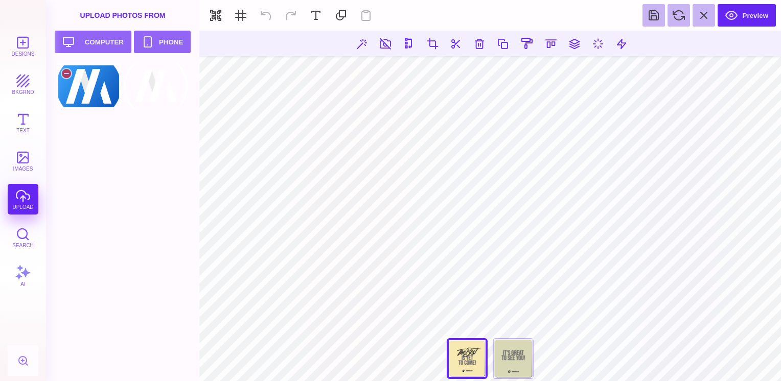
click at [96, 93] on div at bounding box center [88, 86] width 65 height 46
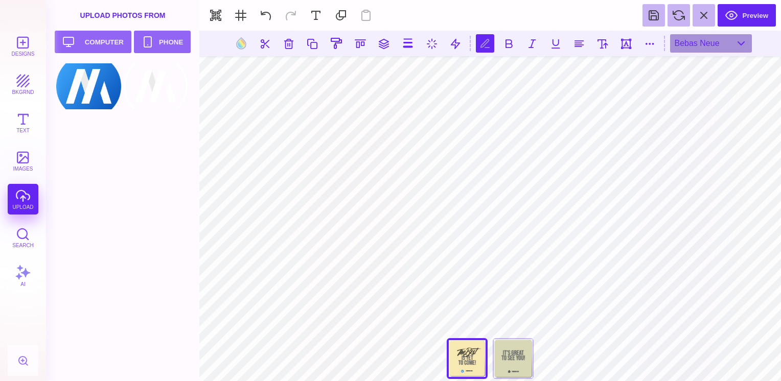
type textarea "*"
type textarea "**********"
click at [607, 40] on button at bounding box center [602, 43] width 18 height 18
type input "**"
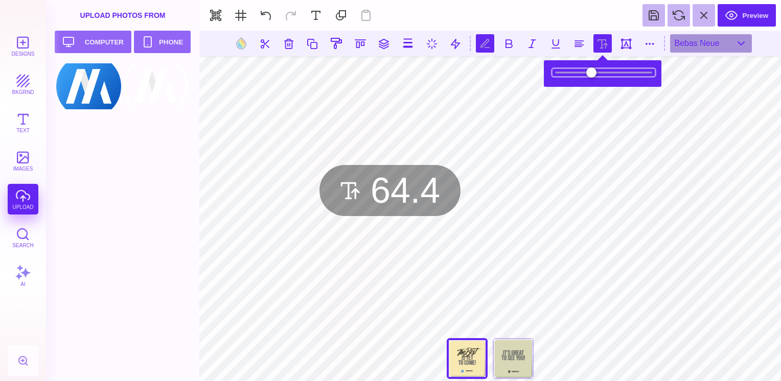
drag, startPoint x: 589, startPoint y: 76, endPoint x: 600, endPoint y: 78, distance: 11.4
type input "****"
click at [600, 76] on input "range" at bounding box center [604, 72] width 102 height 7
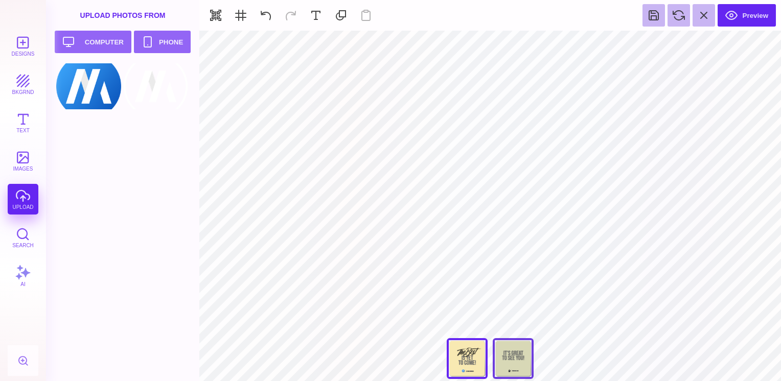
click at [512, 367] on div "Back" at bounding box center [513, 358] width 41 height 41
click at [24, 161] on button "images" at bounding box center [23, 161] width 31 height 31
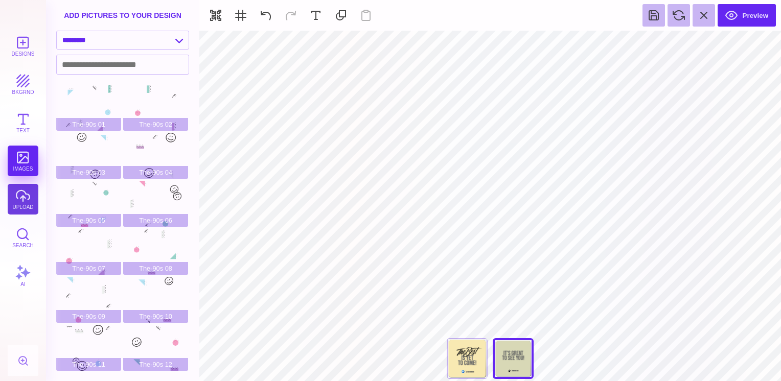
click at [26, 205] on button "upload" at bounding box center [23, 199] width 31 height 31
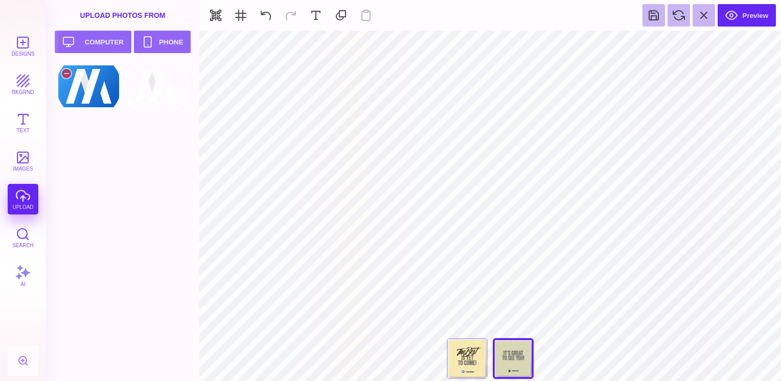
click at [100, 101] on div at bounding box center [88, 86] width 65 height 46
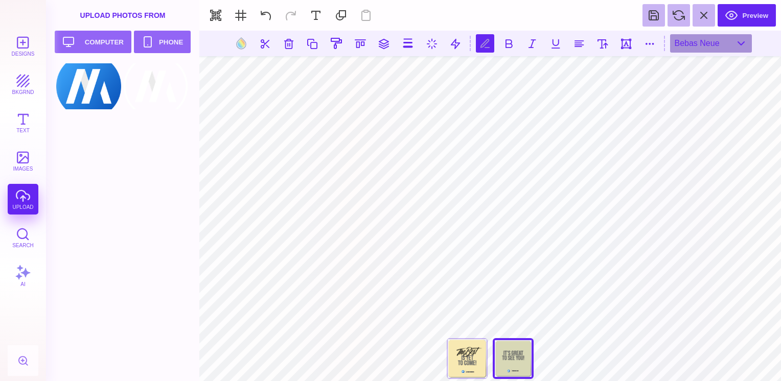
scroll to position [0, 2]
type textarea "**********"
click at [600, 42] on button at bounding box center [602, 43] width 18 height 18
type input "**"
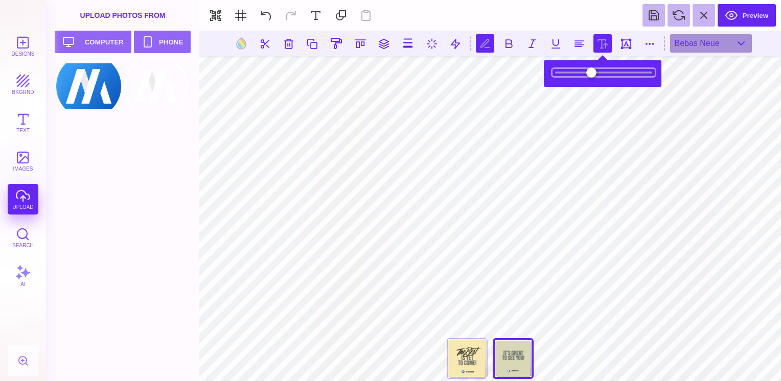
drag, startPoint x: 589, startPoint y: 73, endPoint x: 595, endPoint y: 73, distance: 5.6
type input "****"
click at [595, 73] on input "range" at bounding box center [604, 72] width 102 height 7
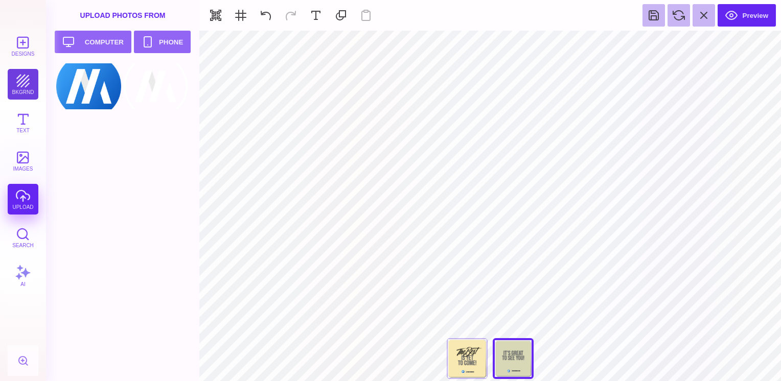
click at [23, 82] on button "bkgrnd" at bounding box center [23, 84] width 31 height 31
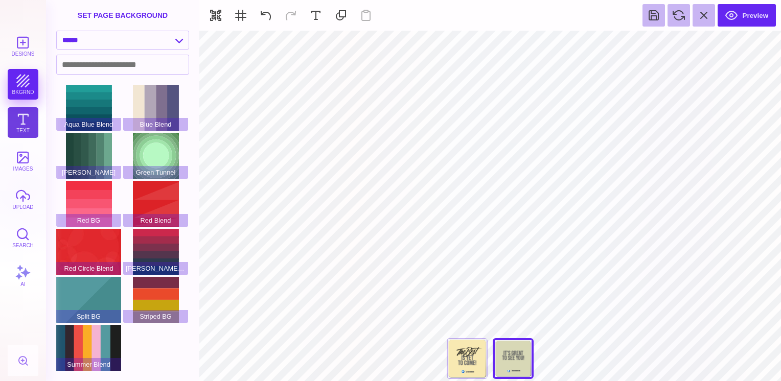
click at [25, 126] on button "Text" at bounding box center [23, 122] width 31 height 31
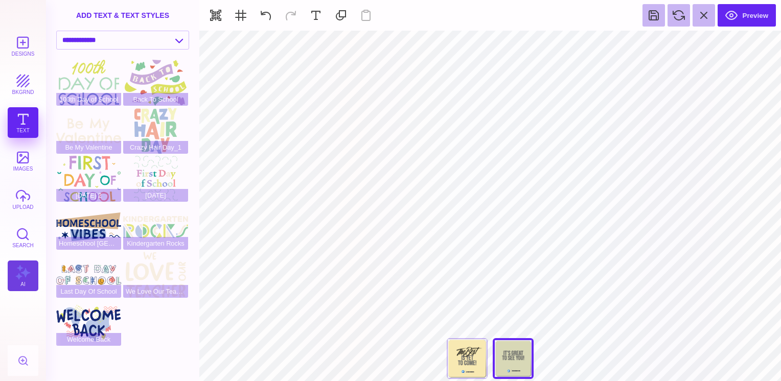
click at [22, 266] on button "AI" at bounding box center [23, 276] width 31 height 31
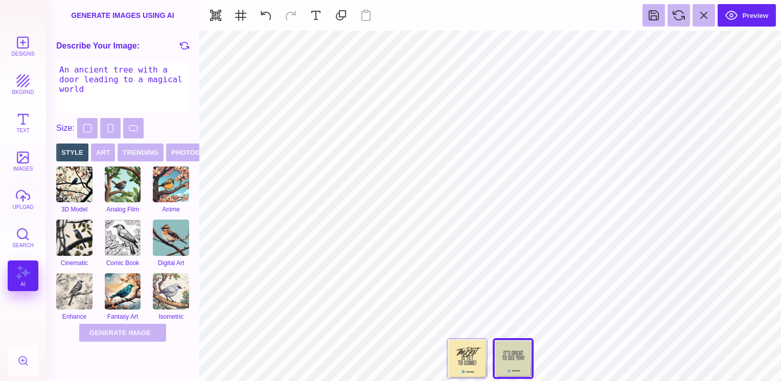
type input "#D8D8B6"
click at [458, 44] on button at bounding box center [456, 43] width 19 height 19
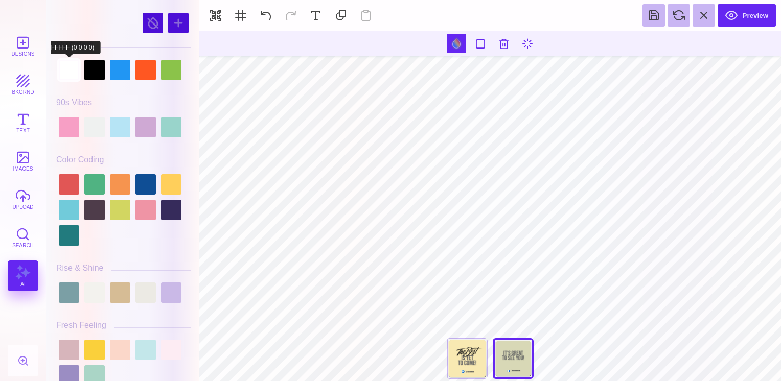
click at [73, 75] on div at bounding box center [69, 70] width 20 height 20
type input "#666766"
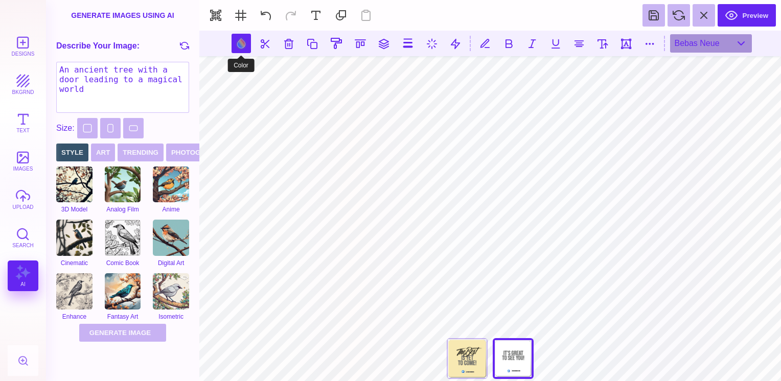
click at [245, 44] on button at bounding box center [241, 43] width 19 height 19
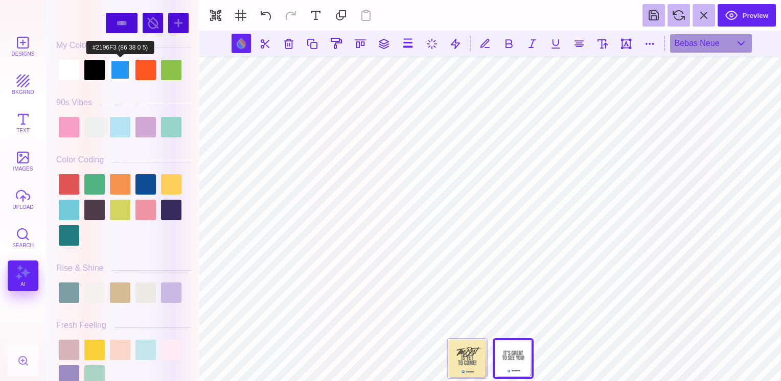
click at [120, 71] on div at bounding box center [120, 70] width 20 height 20
type input "#2196F3"
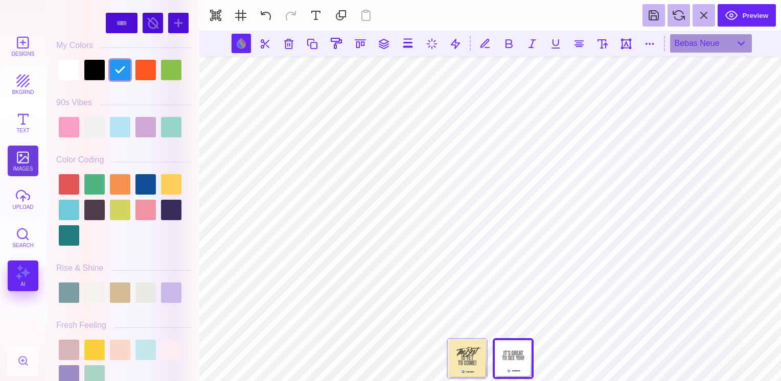
click at [25, 161] on button "images" at bounding box center [23, 161] width 31 height 31
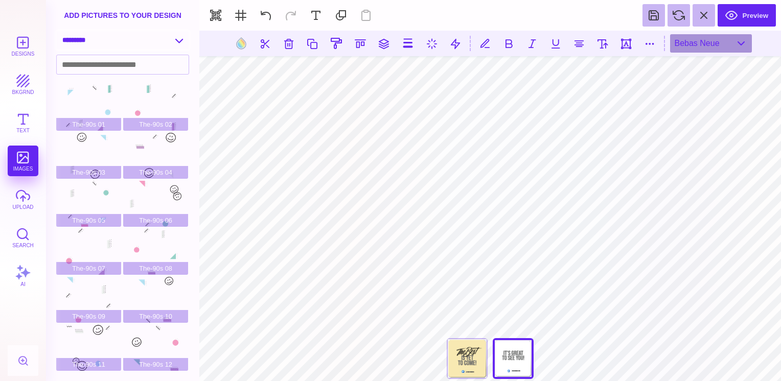
click at [180, 40] on select "**********" at bounding box center [123, 40] width 132 height 18
select select "**********"
click at [57, 31] on select "**********" at bounding box center [123, 40] width 132 height 18
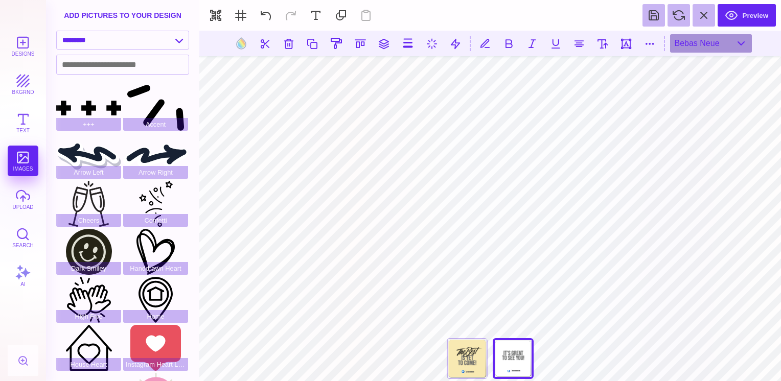
drag, startPoint x: 195, startPoint y: 145, endPoint x: 193, endPoint y: 179, distance: 34.8
click at [193, 179] on section "**********" at bounding box center [122, 190] width 153 height 381
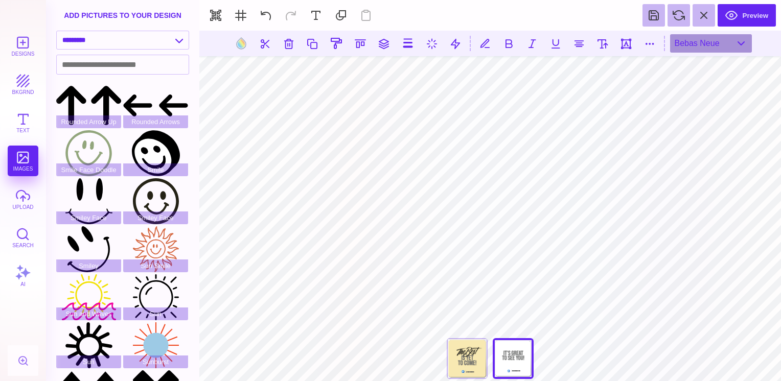
scroll to position [413, 0]
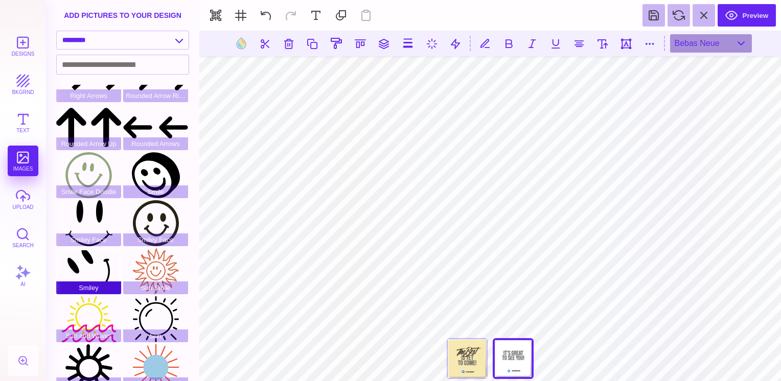
click at [99, 268] on div "Smiley" at bounding box center [88, 271] width 65 height 46
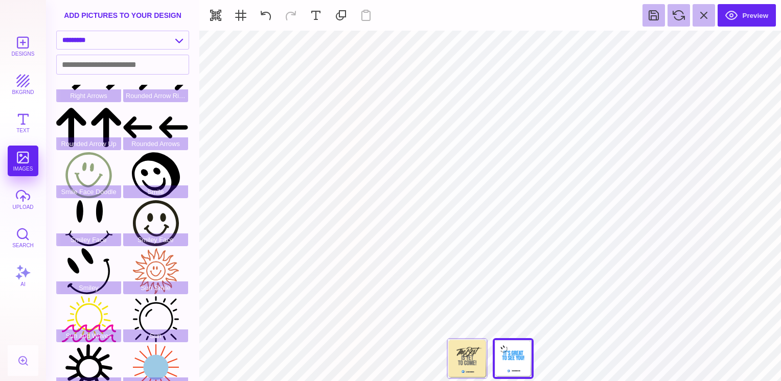
drag, startPoint x: 195, startPoint y: 289, endPoint x: 196, endPoint y: 249, distance: 39.9
click at [196, 249] on section "**********" at bounding box center [122, 190] width 153 height 381
drag, startPoint x: 193, startPoint y: 271, endPoint x: 194, endPoint y: 295, distance: 24.0
click at [194, 295] on div "+++ Accent Arrow Left Arrow Right Cheers Confetti Dark Smiley Handdrawn Heart H…" at bounding box center [125, 80] width 139 height 817
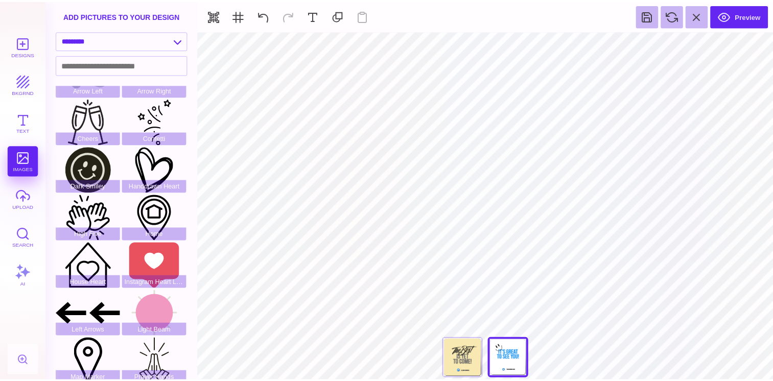
scroll to position [38, 0]
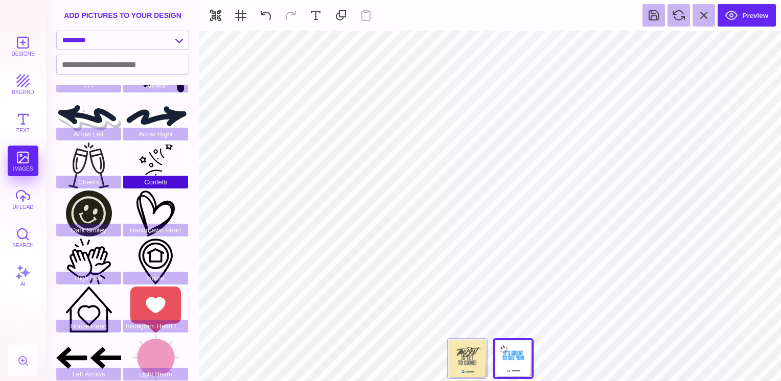
click at [167, 162] on div "Confetti" at bounding box center [155, 166] width 65 height 46
click at [469, 367] on div at bounding box center [467, 358] width 41 height 41
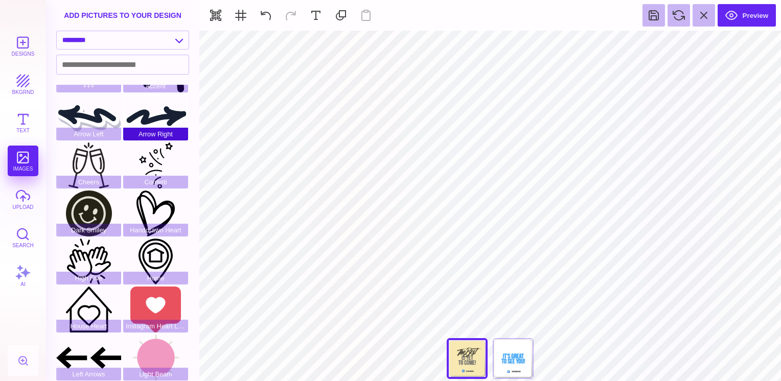
type input "#F8E9B2"
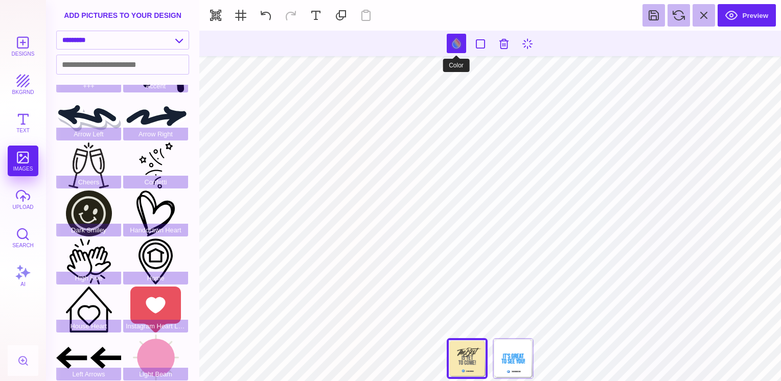
click at [456, 43] on button at bounding box center [456, 43] width 19 height 19
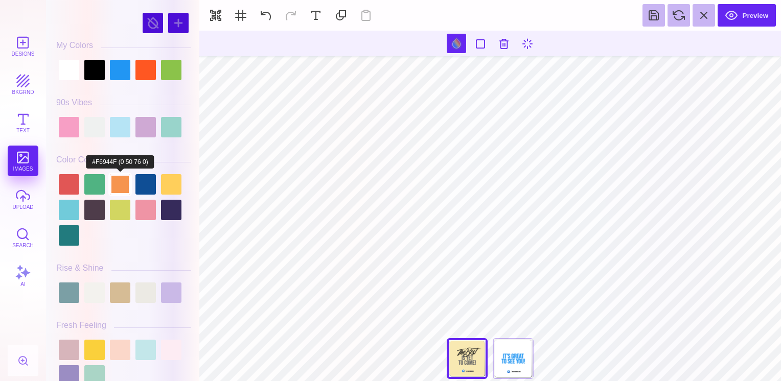
click at [124, 179] on div at bounding box center [120, 184] width 20 height 20
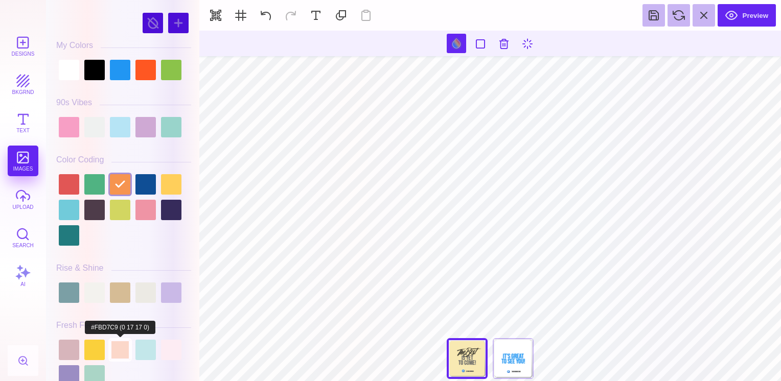
click at [127, 349] on div at bounding box center [120, 350] width 20 height 20
click at [94, 352] on div at bounding box center [94, 350] width 20 height 20
type input "#191919"
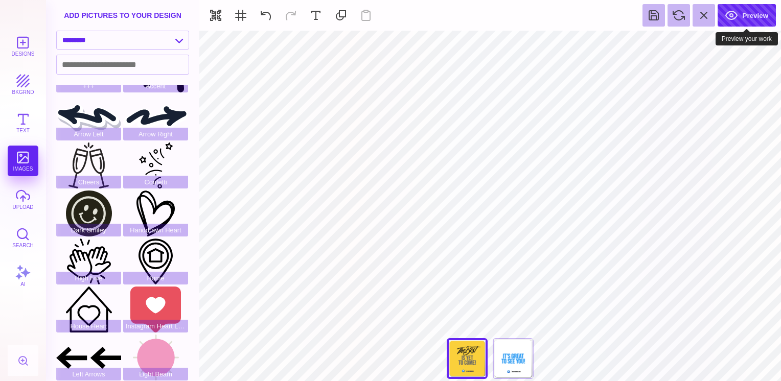
click at [741, 13] on button "Preview" at bounding box center [747, 15] width 58 height 22
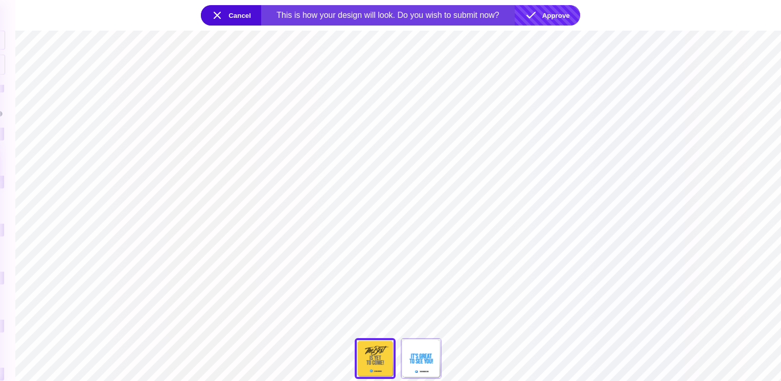
click at [563, 13] on button "Approve" at bounding box center [547, 15] width 65 height 20
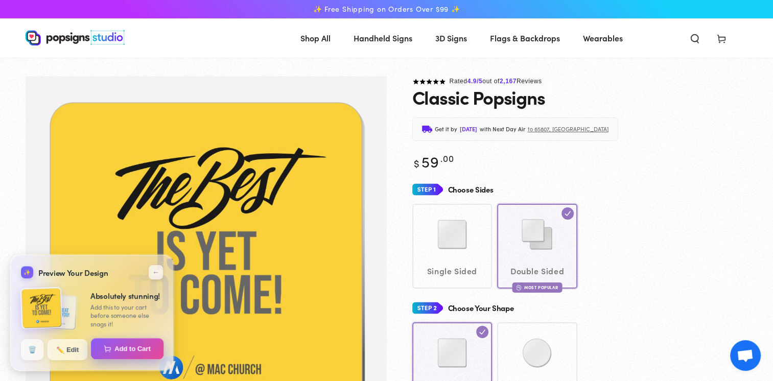
click at [132, 350] on button "Add to Cart" at bounding box center [127, 348] width 73 height 21
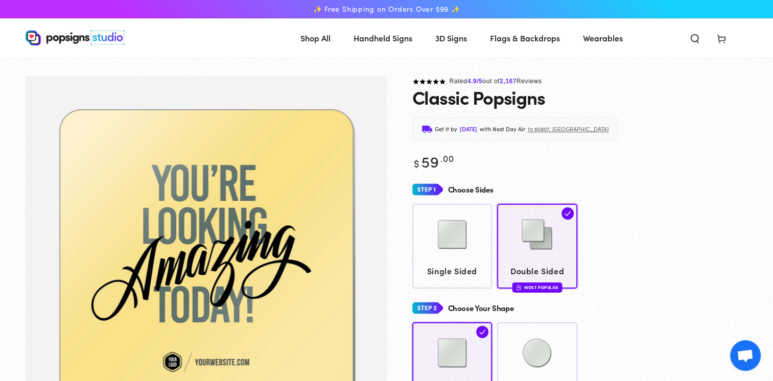
click at [719, 40] on use at bounding box center [722, 39] width 8 height 8
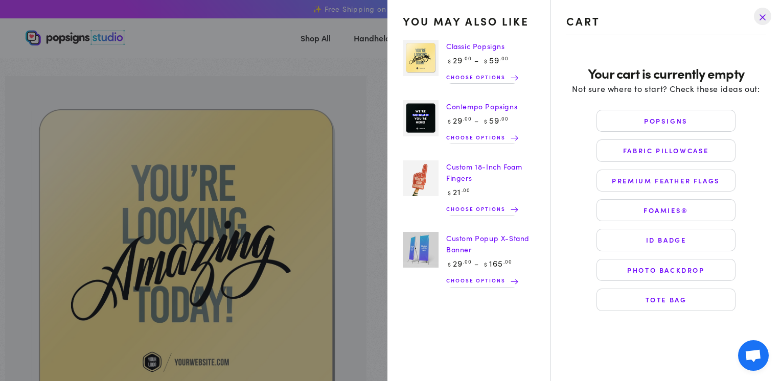
click at [765, 18] on drawer-close-button at bounding box center [762, 16] width 27 height 22
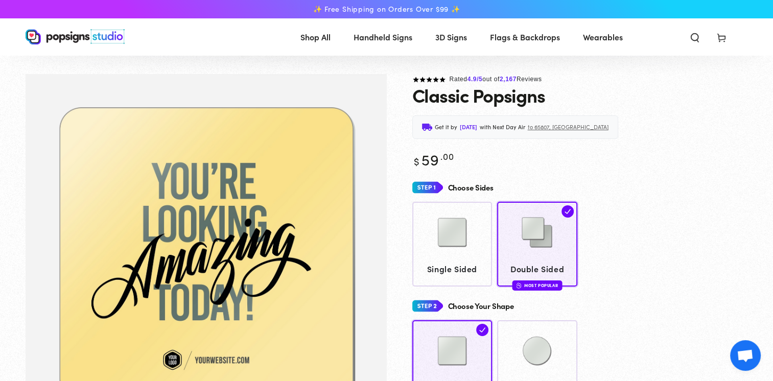
click at [723, 40] on icon at bounding box center [722, 37] width 10 height 10
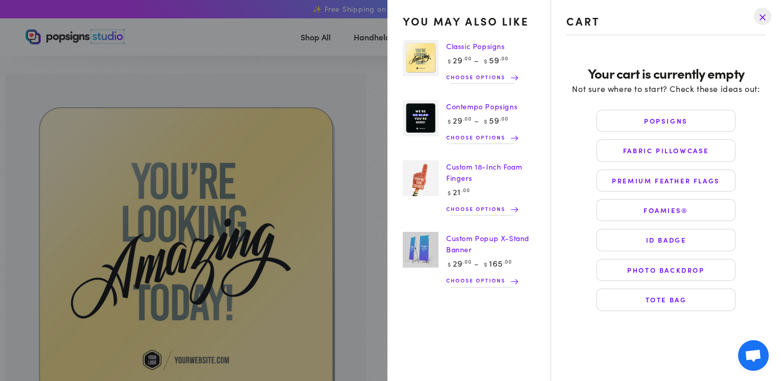
click at [676, 120] on link "Popsigns" at bounding box center [666, 121] width 139 height 22
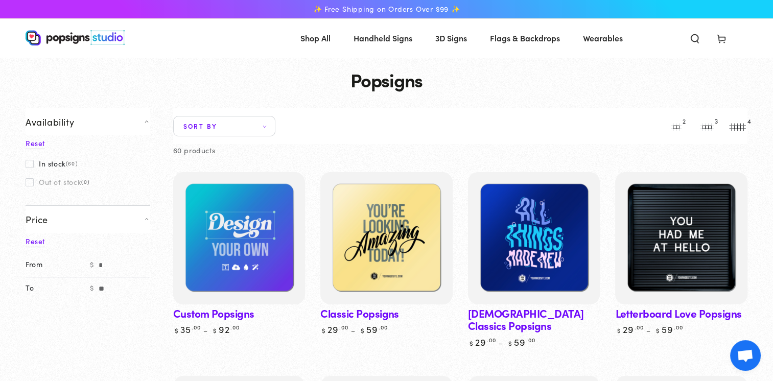
click at [719, 41] on use at bounding box center [722, 39] width 8 height 8
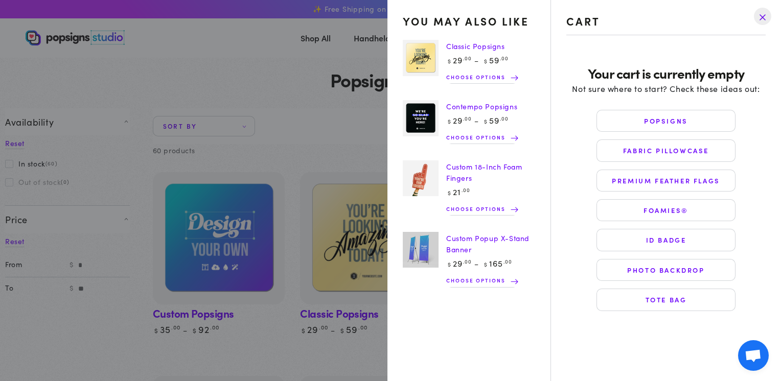
click at [425, 120] on img at bounding box center [421, 118] width 36 height 36
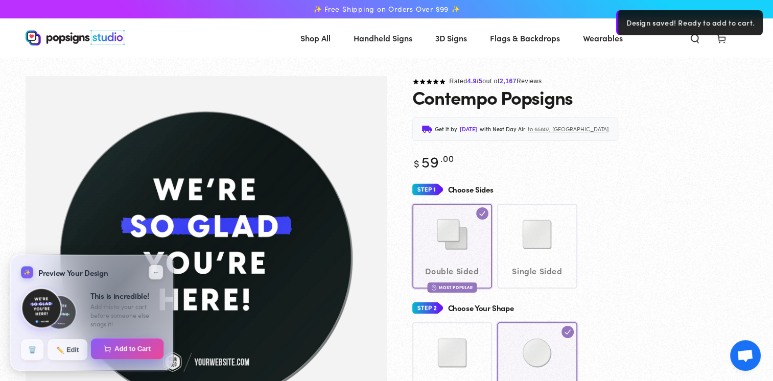
click at [138, 351] on button "Add to Cart" at bounding box center [127, 348] width 73 height 21
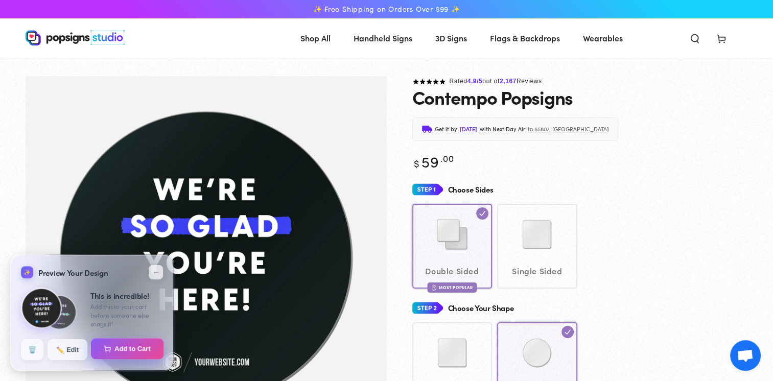
select select "**********"
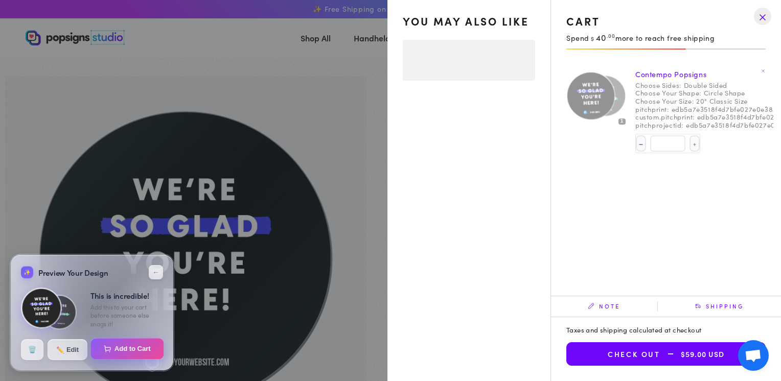
select select "**********"
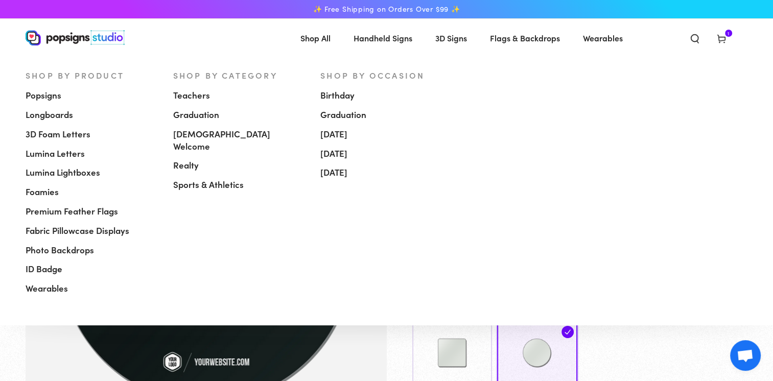
click at [53, 96] on span "Popsigns" at bounding box center [44, 95] width 36 height 12
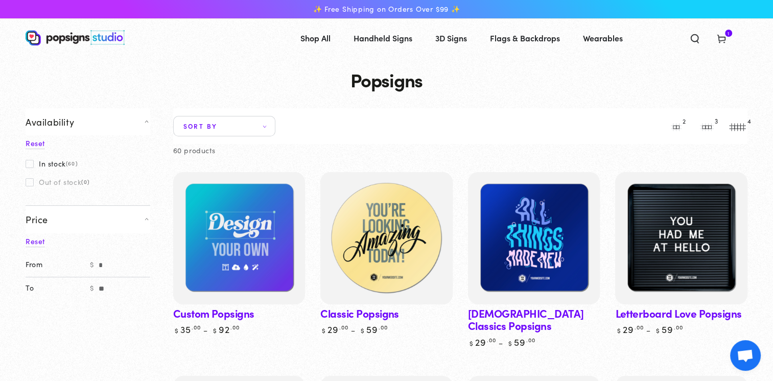
click at [414, 253] on img at bounding box center [386, 238] width 136 height 136
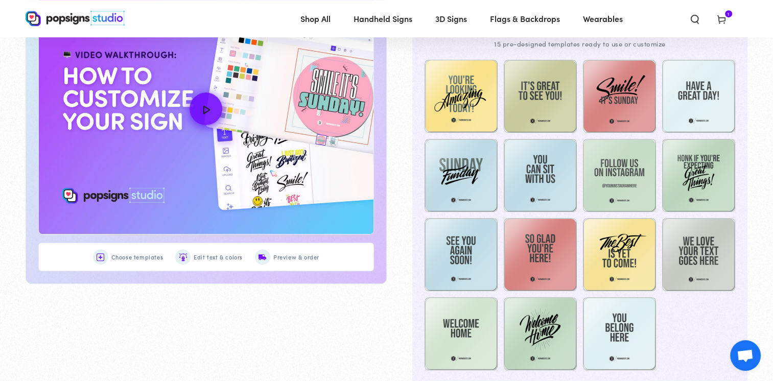
scroll to position [575, 0]
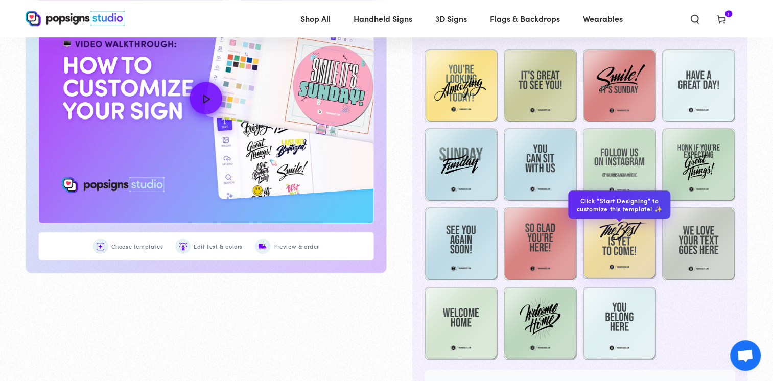
click at [610, 228] on img at bounding box center [619, 242] width 73 height 73
click at [622, 244] on img at bounding box center [619, 242] width 73 height 73
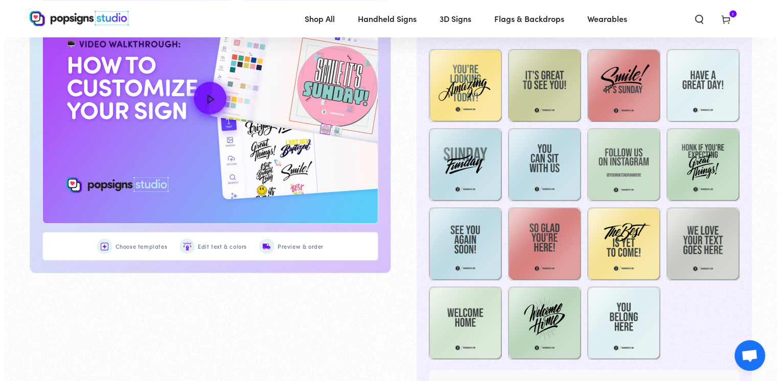
scroll to position [0, 0]
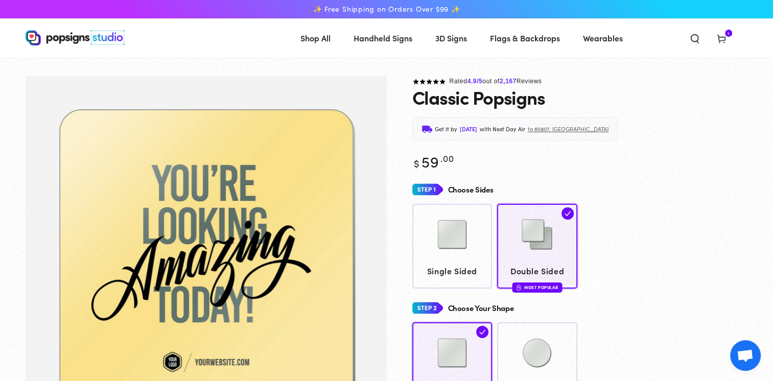
click at [722, 41] on use at bounding box center [722, 39] width 8 height 8
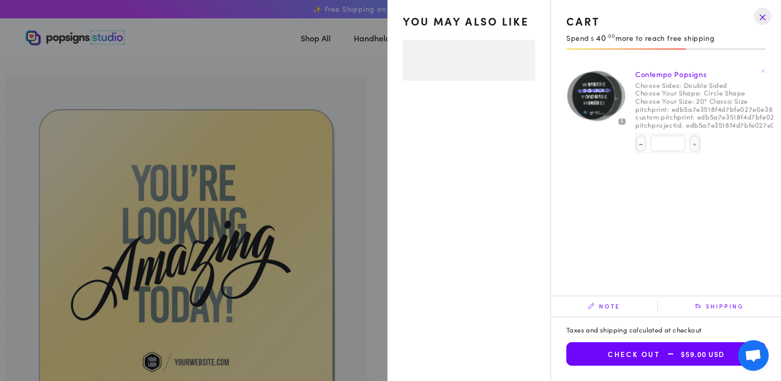
select select "**********"
